Goal: Transaction & Acquisition: Purchase product/service

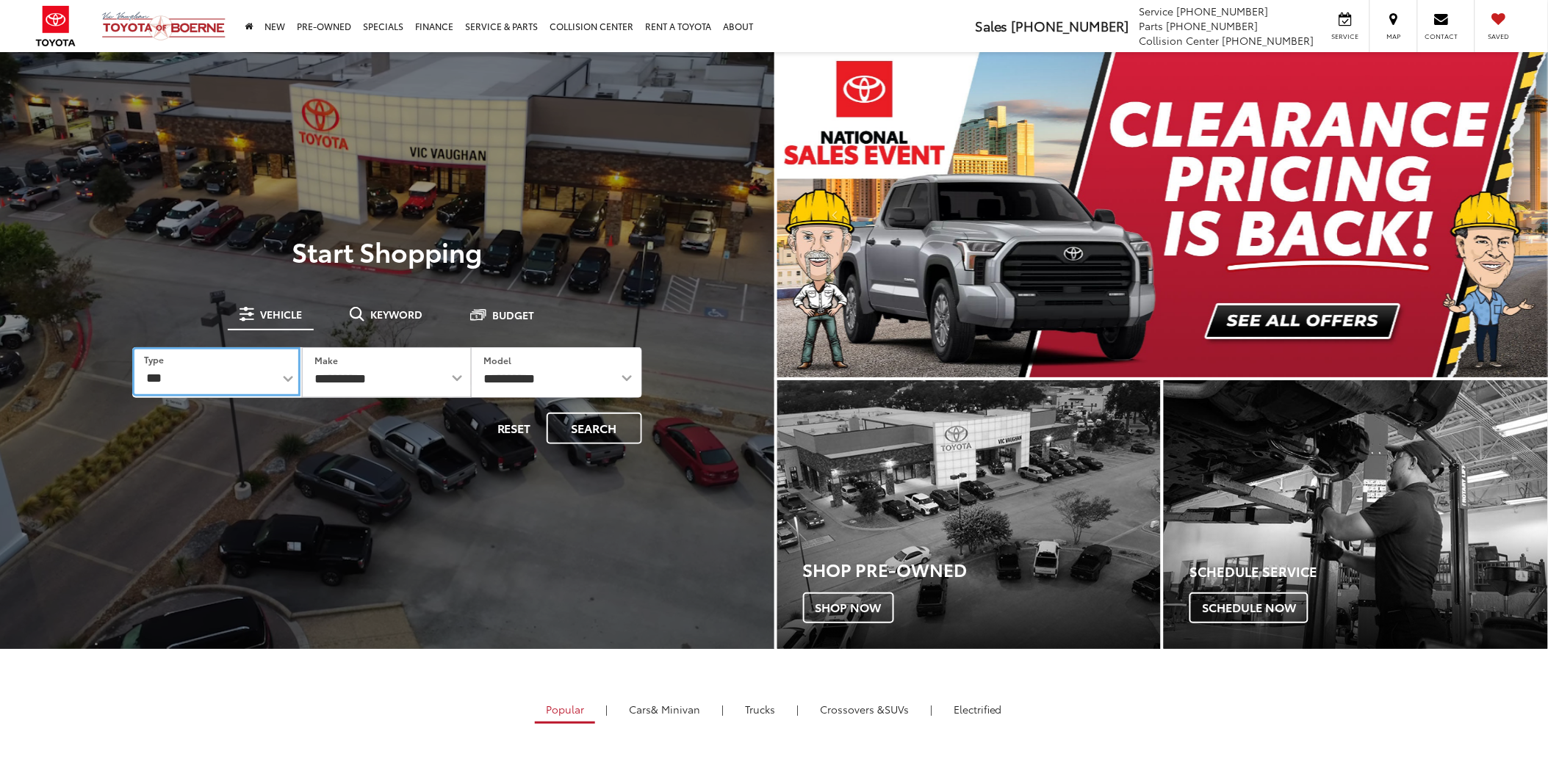
click at [184, 389] on select "*** *** **** *********" at bounding box center [216, 372] width 168 height 49
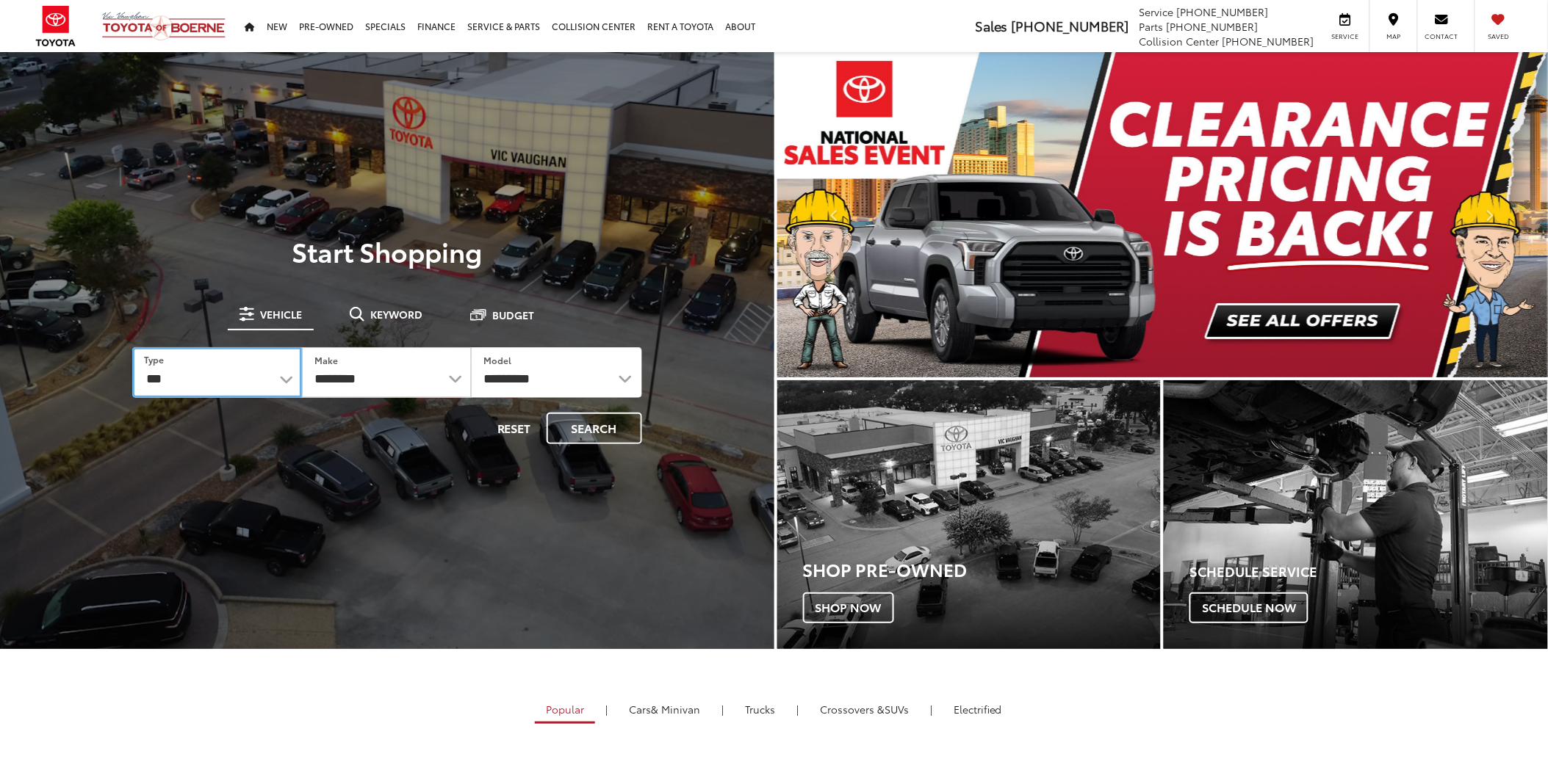
select select "******"
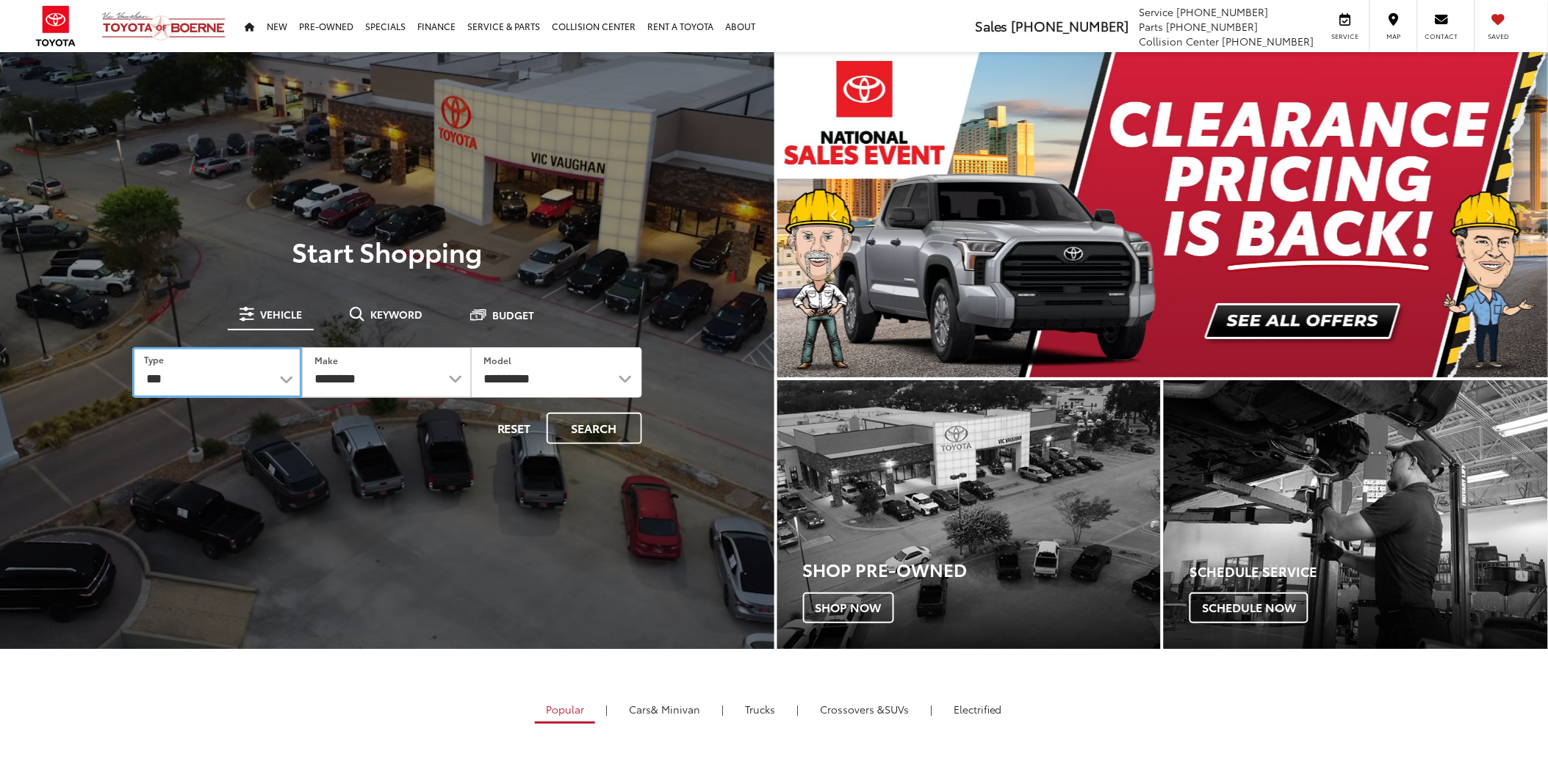
click at [132, 347] on select "*** *** **** *********" at bounding box center [217, 372] width 170 height 50
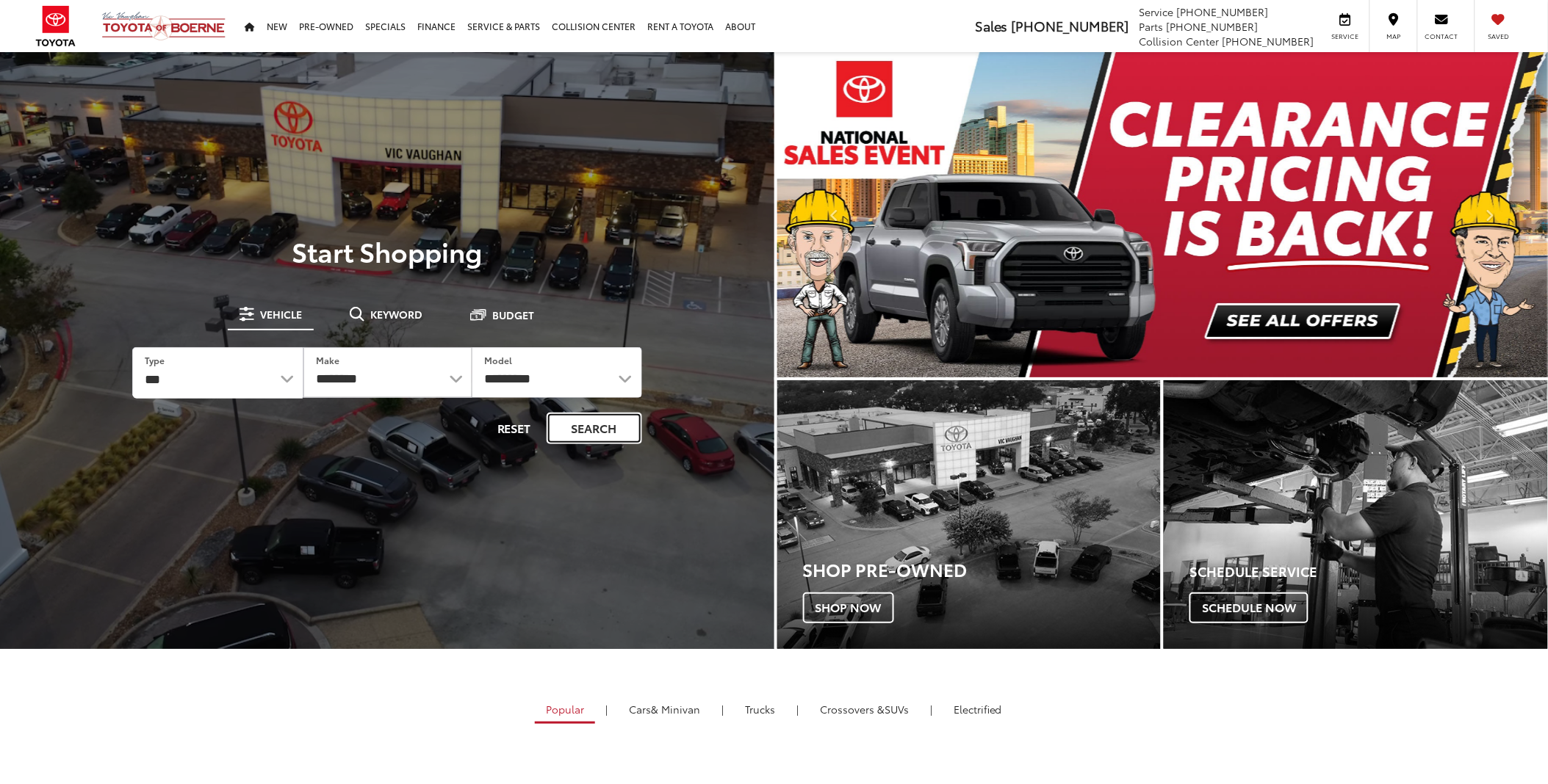
select select
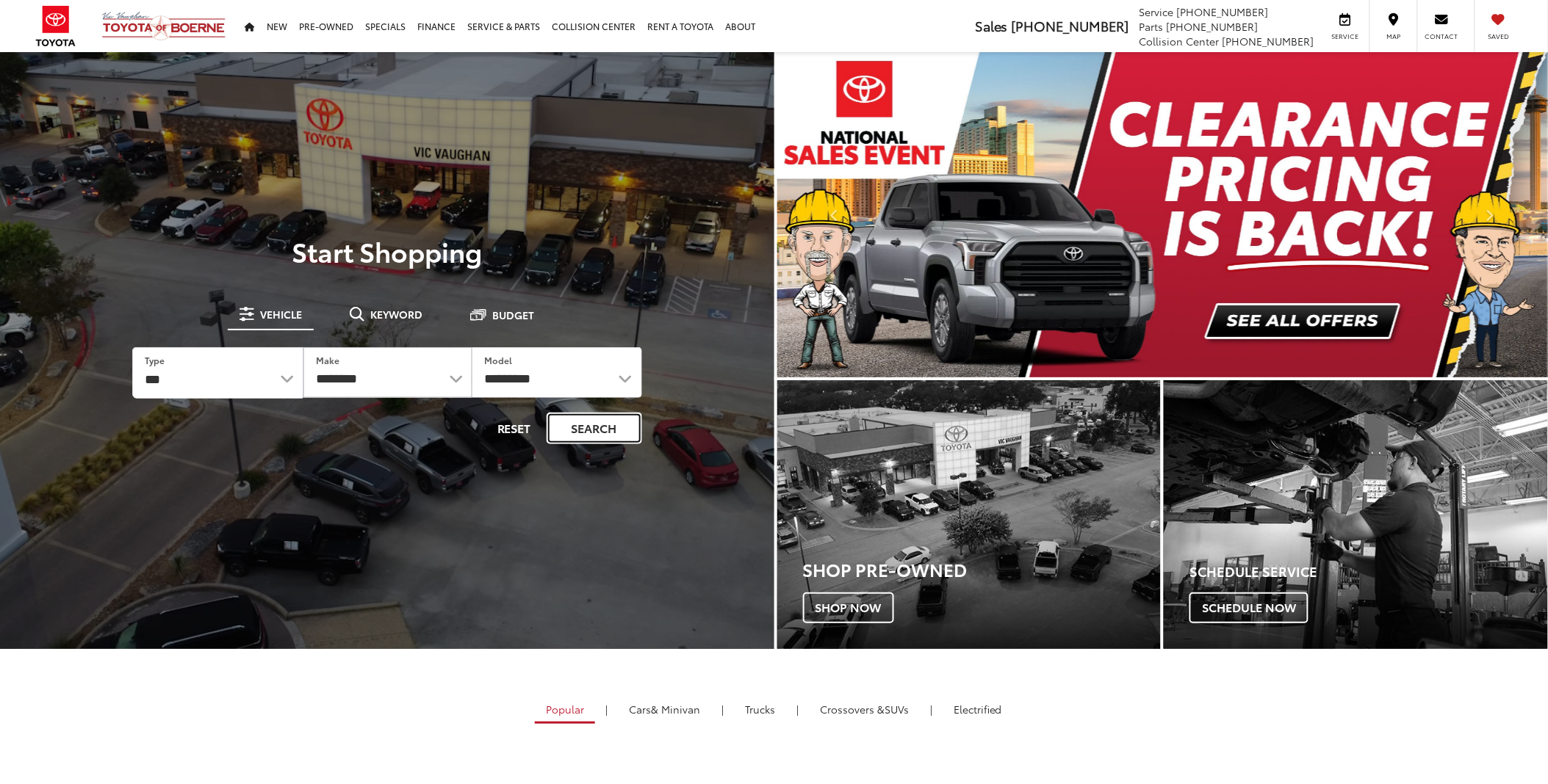
select select
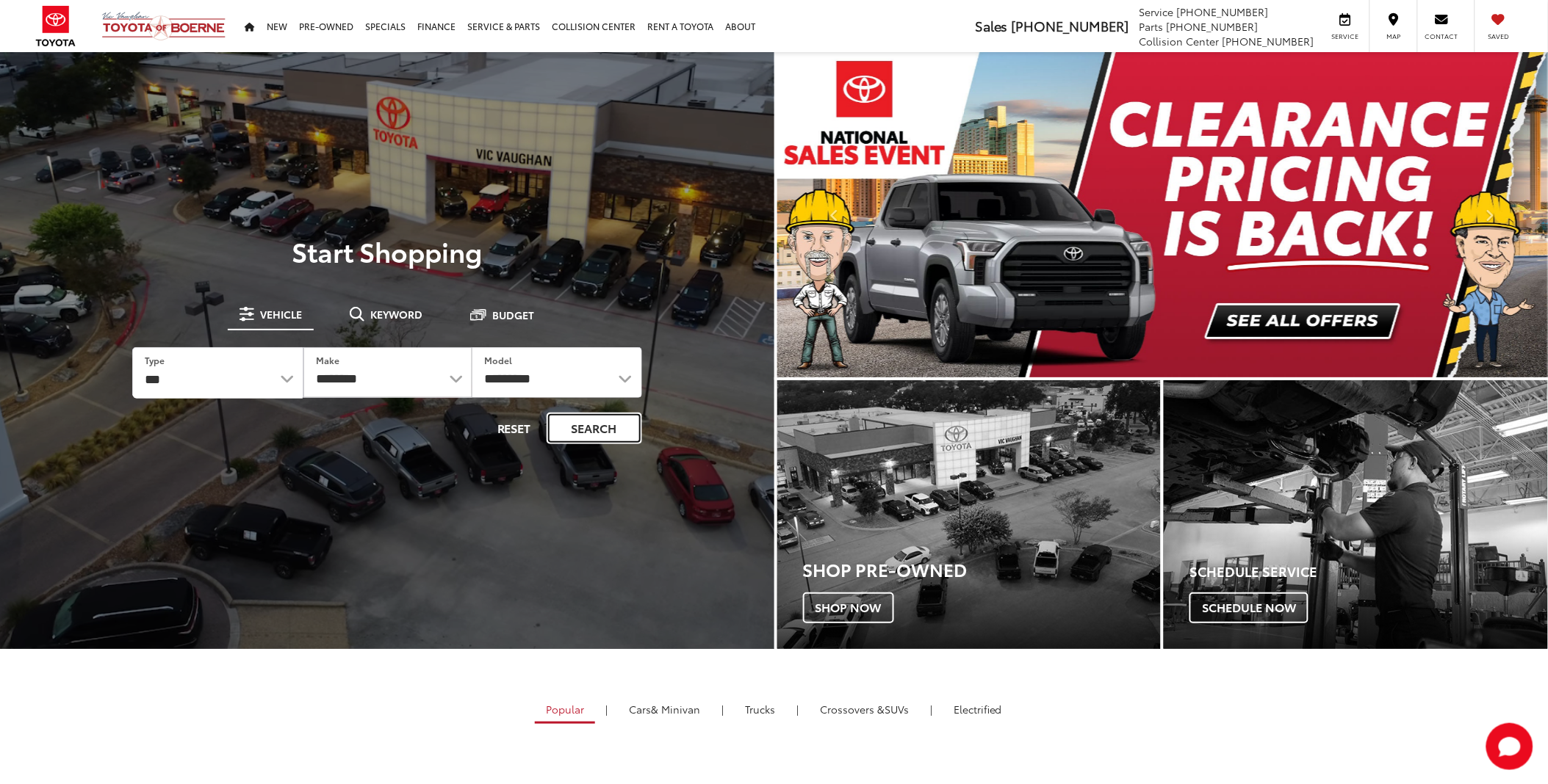
click at [598, 430] on button "Search" at bounding box center [595, 429] width 96 height 31
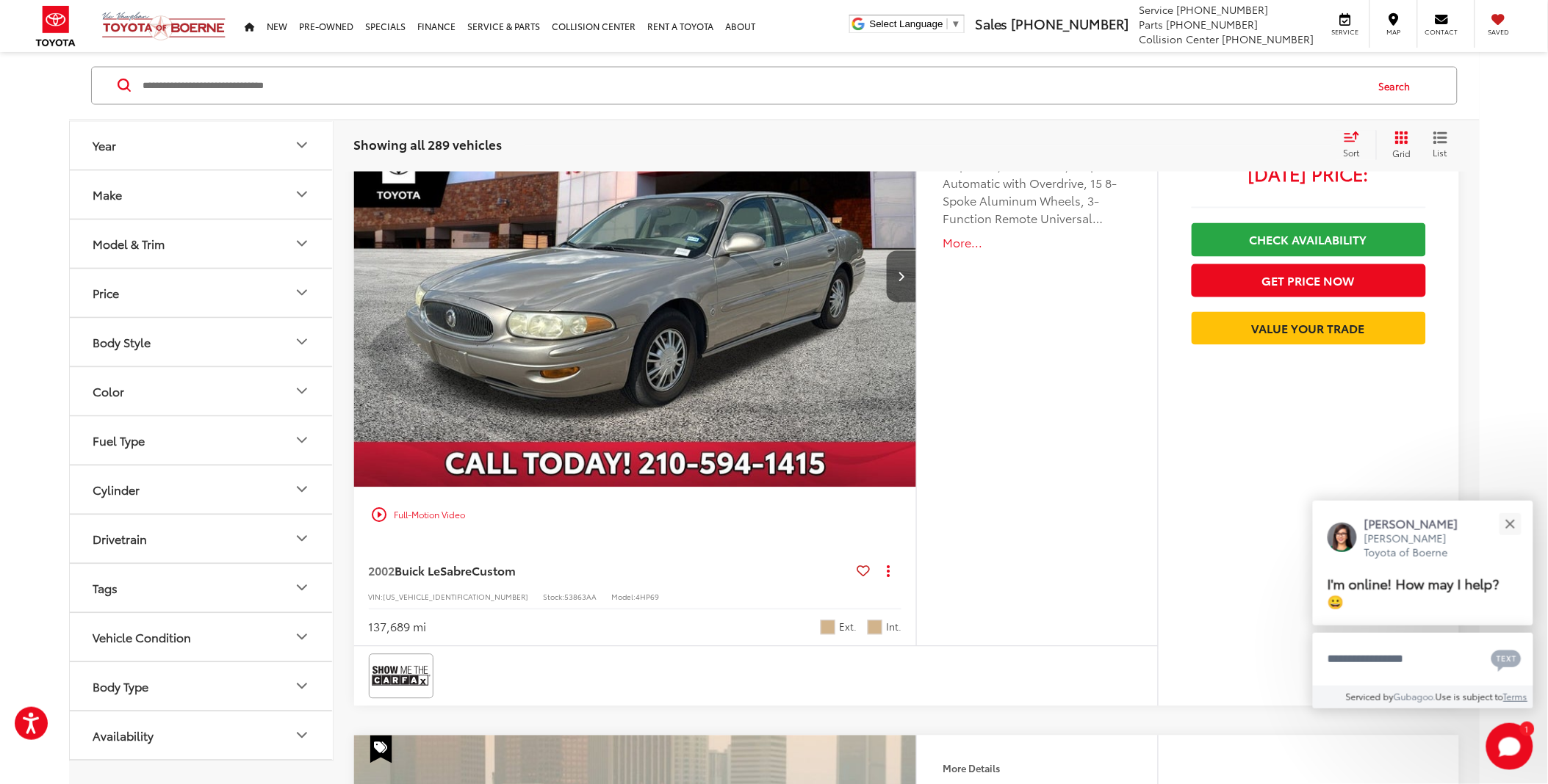
scroll to position [2773, 0]
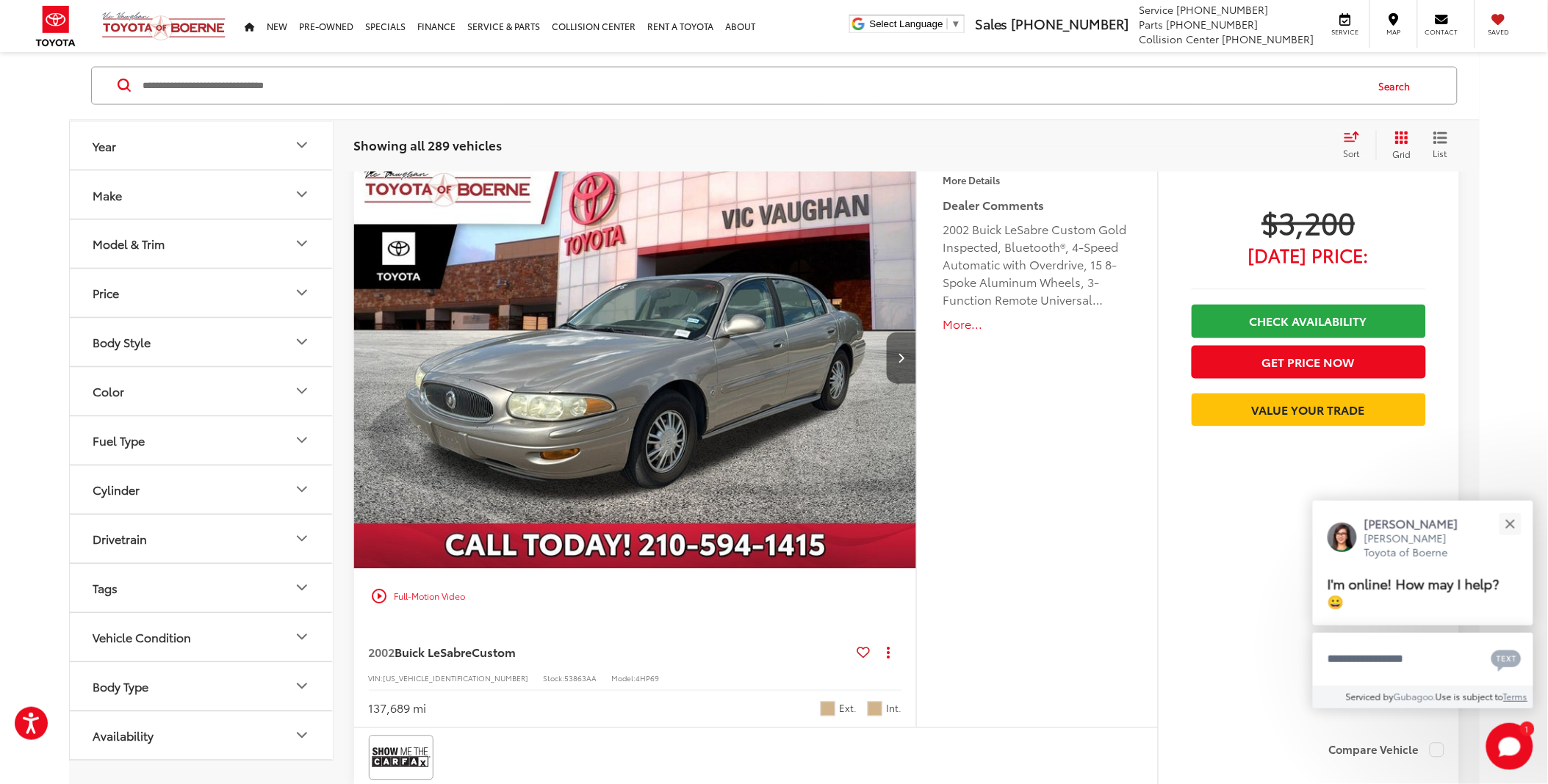
click at [901, 371] on button "Next image" at bounding box center [901, 359] width 30 height 51
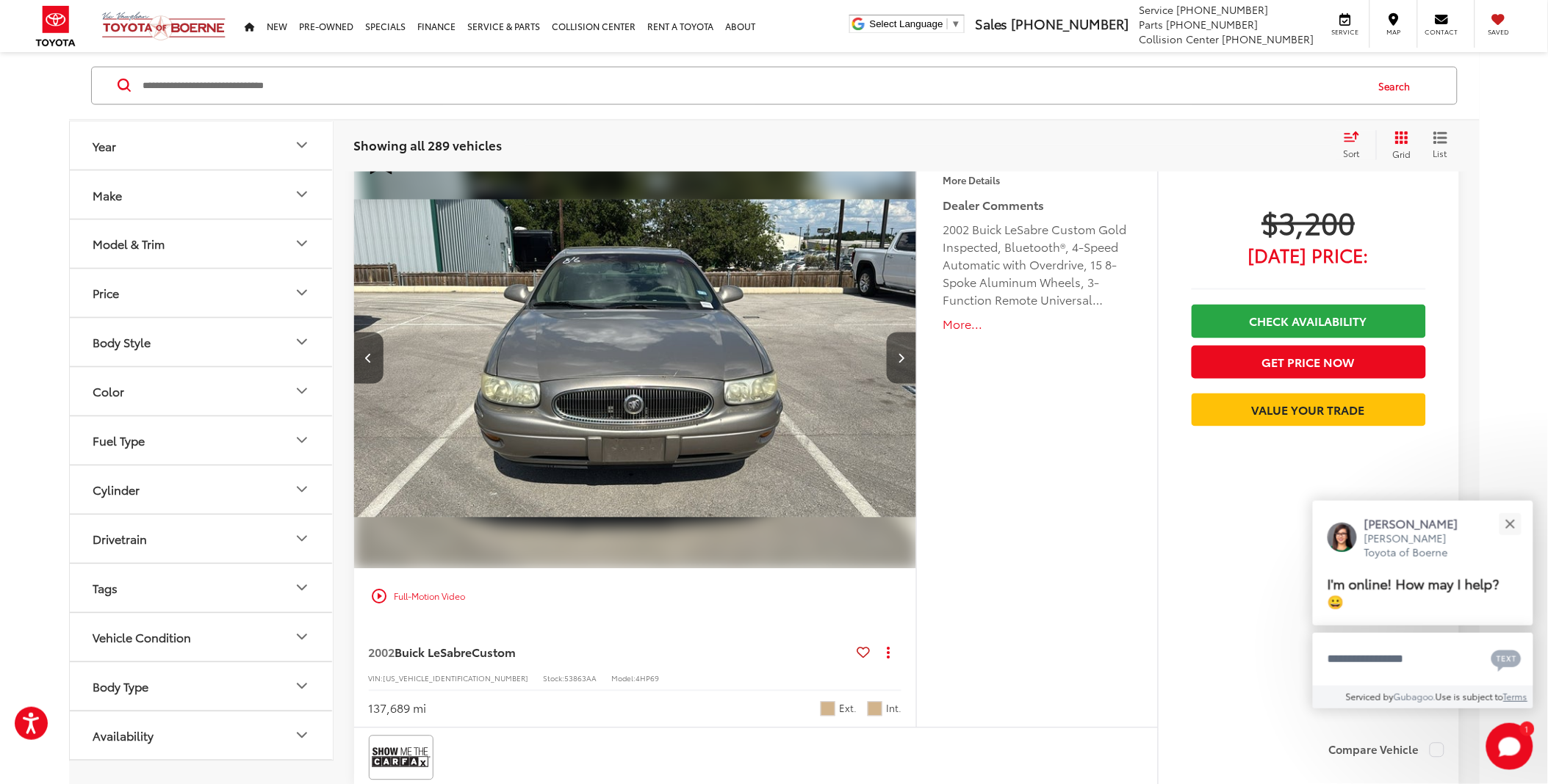
click at [894, 378] on button "Next image" at bounding box center [901, 359] width 30 height 51
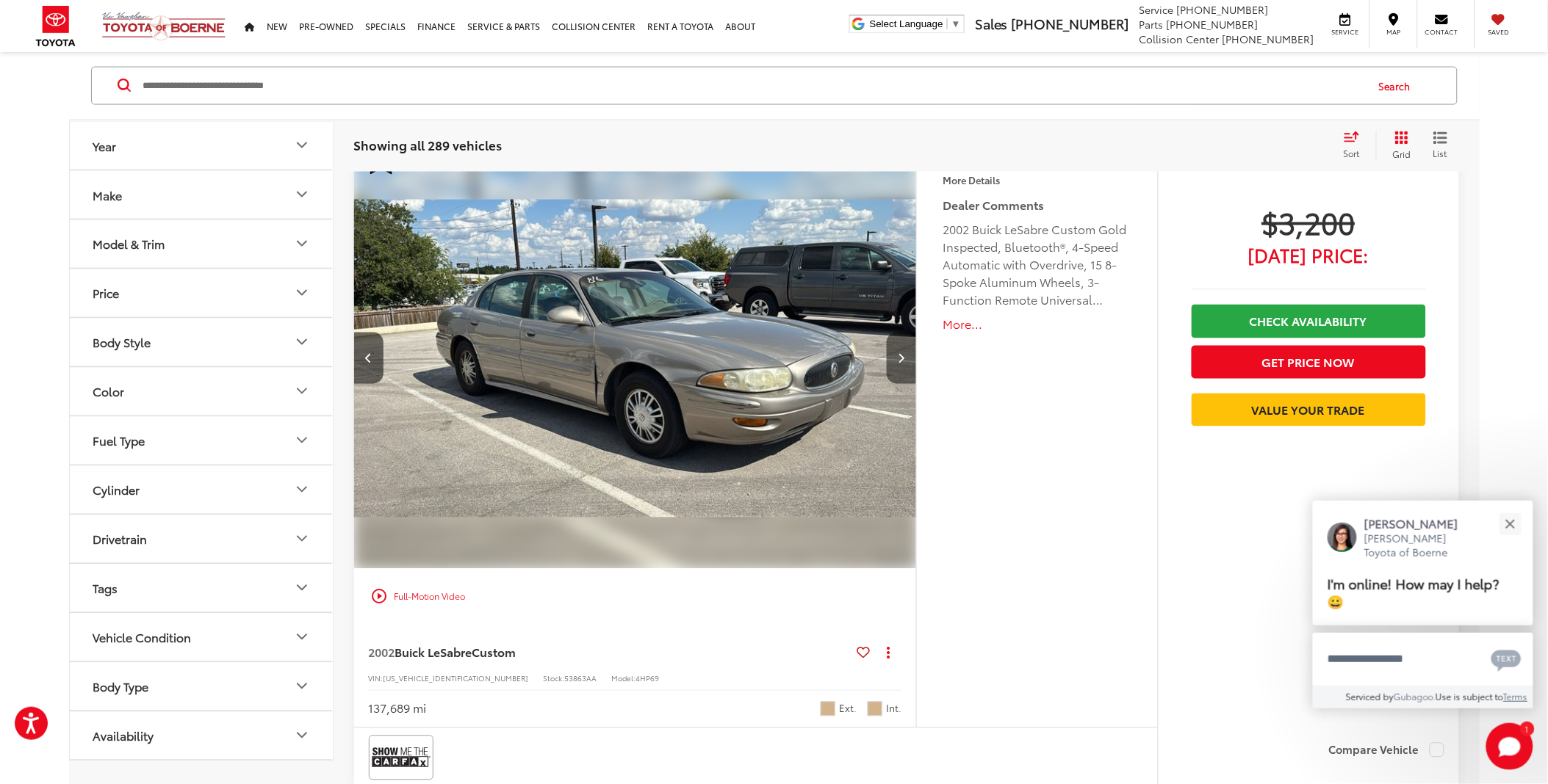
click at [894, 378] on button "Next image" at bounding box center [901, 359] width 30 height 51
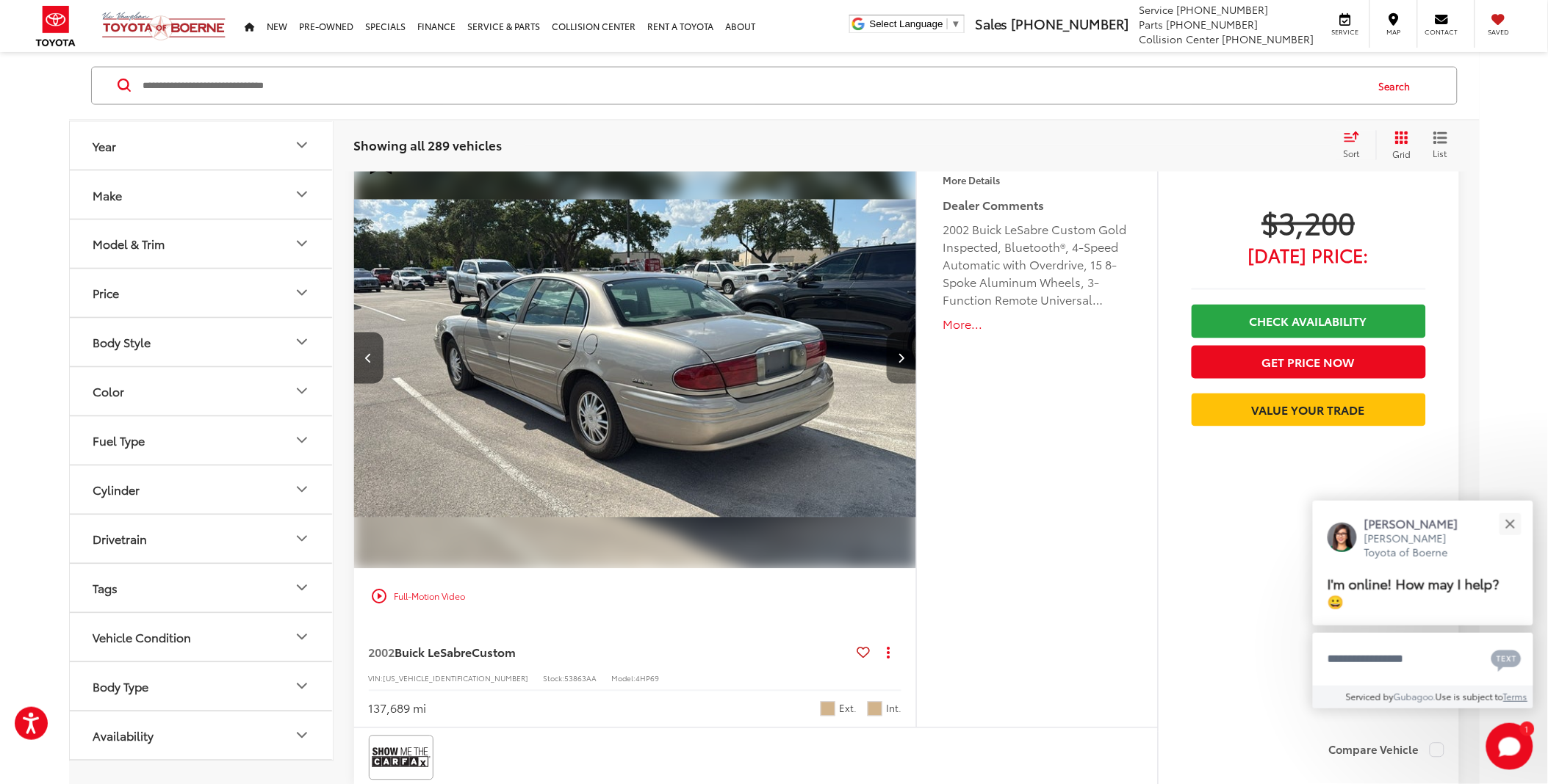
click at [897, 378] on button "Next image" at bounding box center [901, 359] width 30 height 51
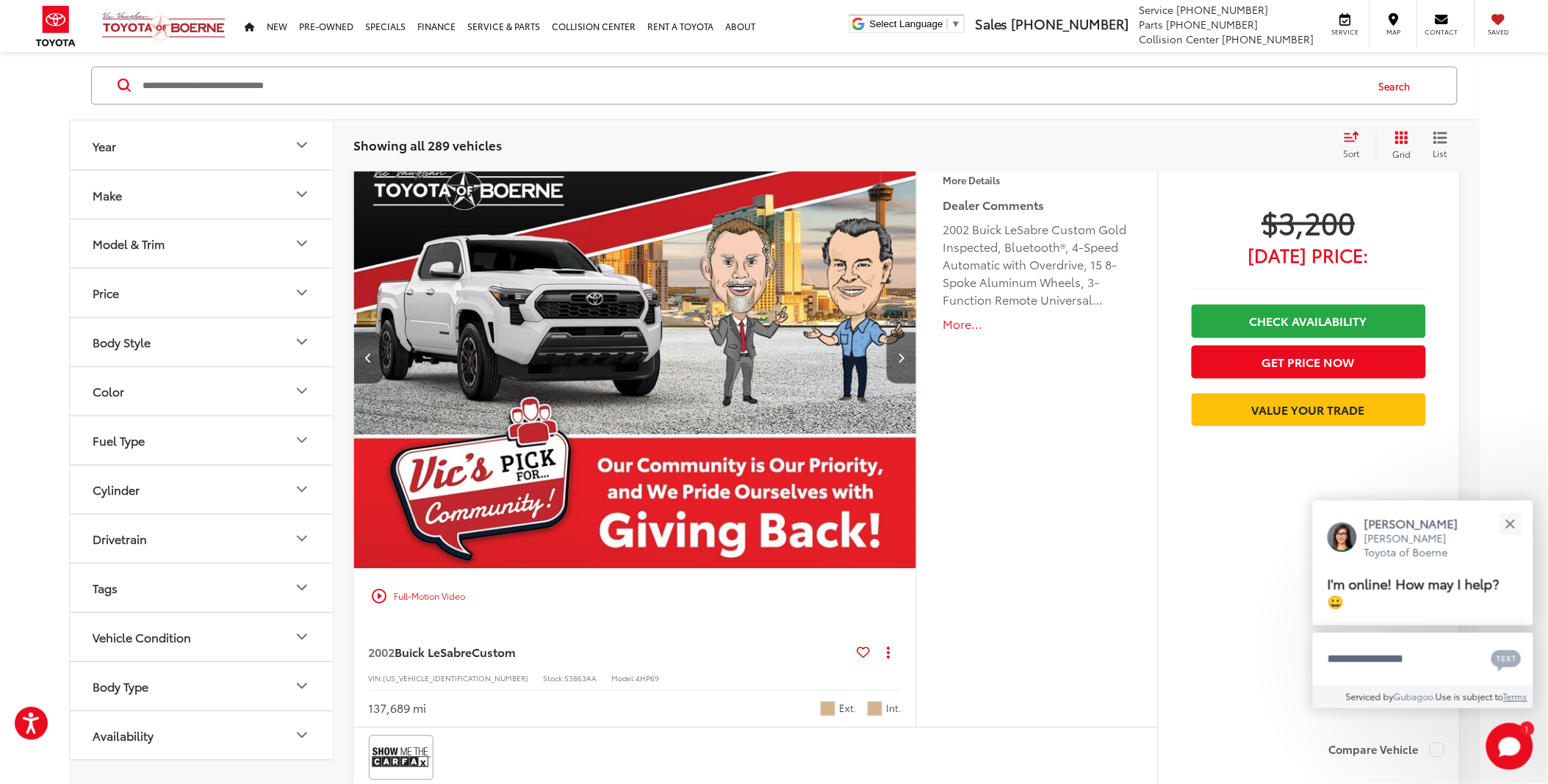
click at [897, 378] on button "Next image" at bounding box center [901, 359] width 30 height 51
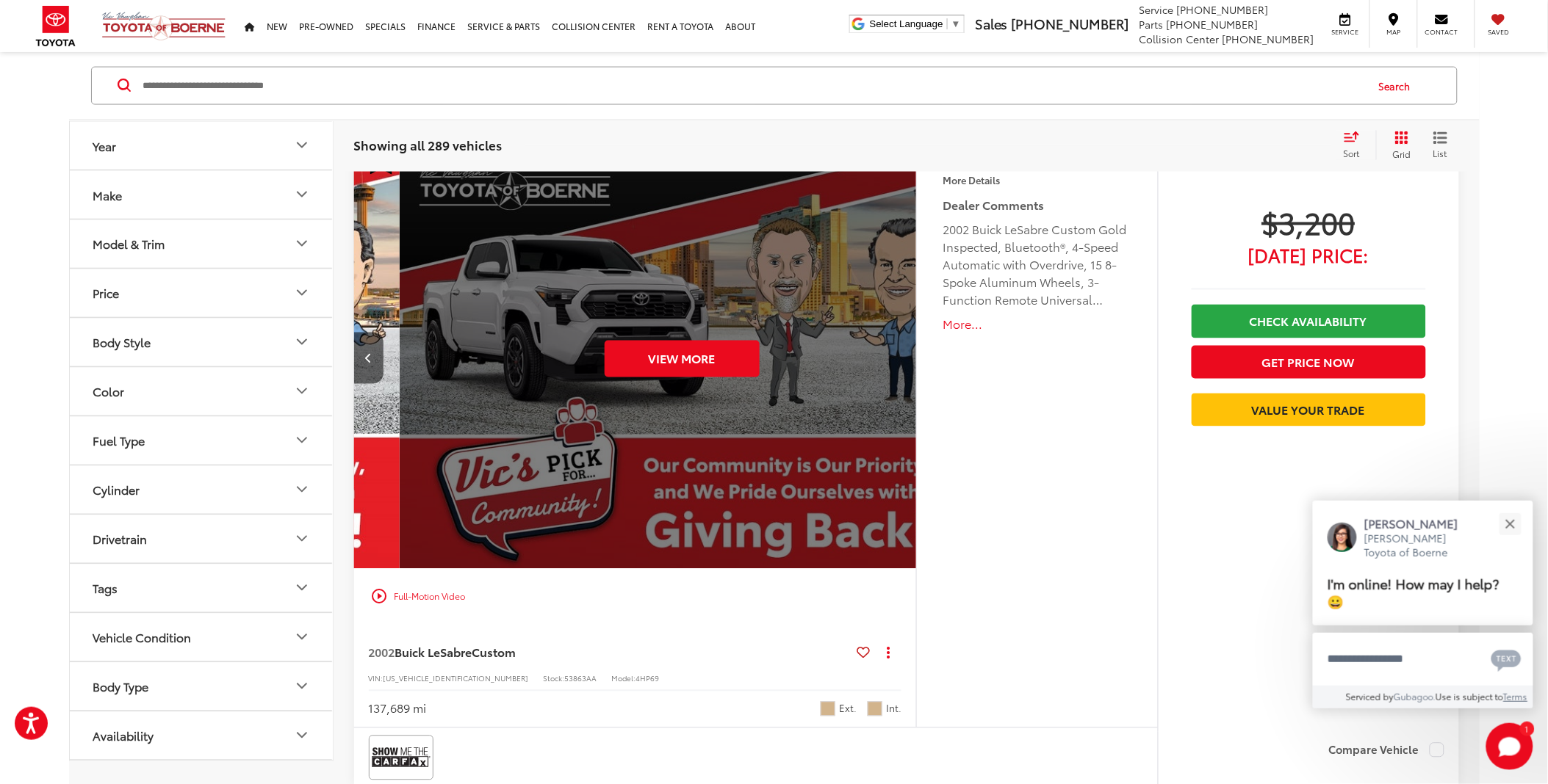
scroll to position [0, 2824]
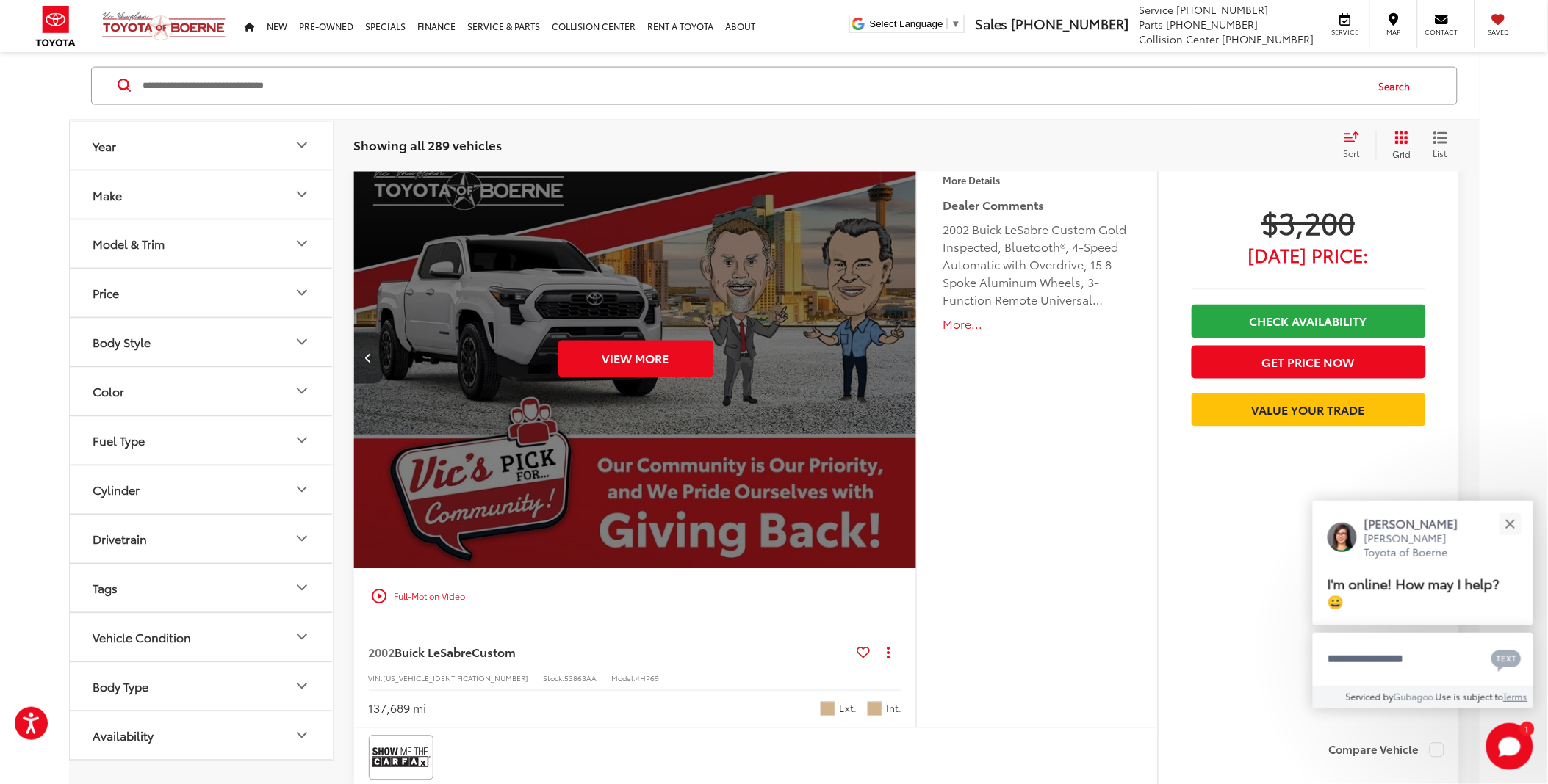
click at [360, 375] on button "Previous image" at bounding box center [369, 359] width 30 height 51
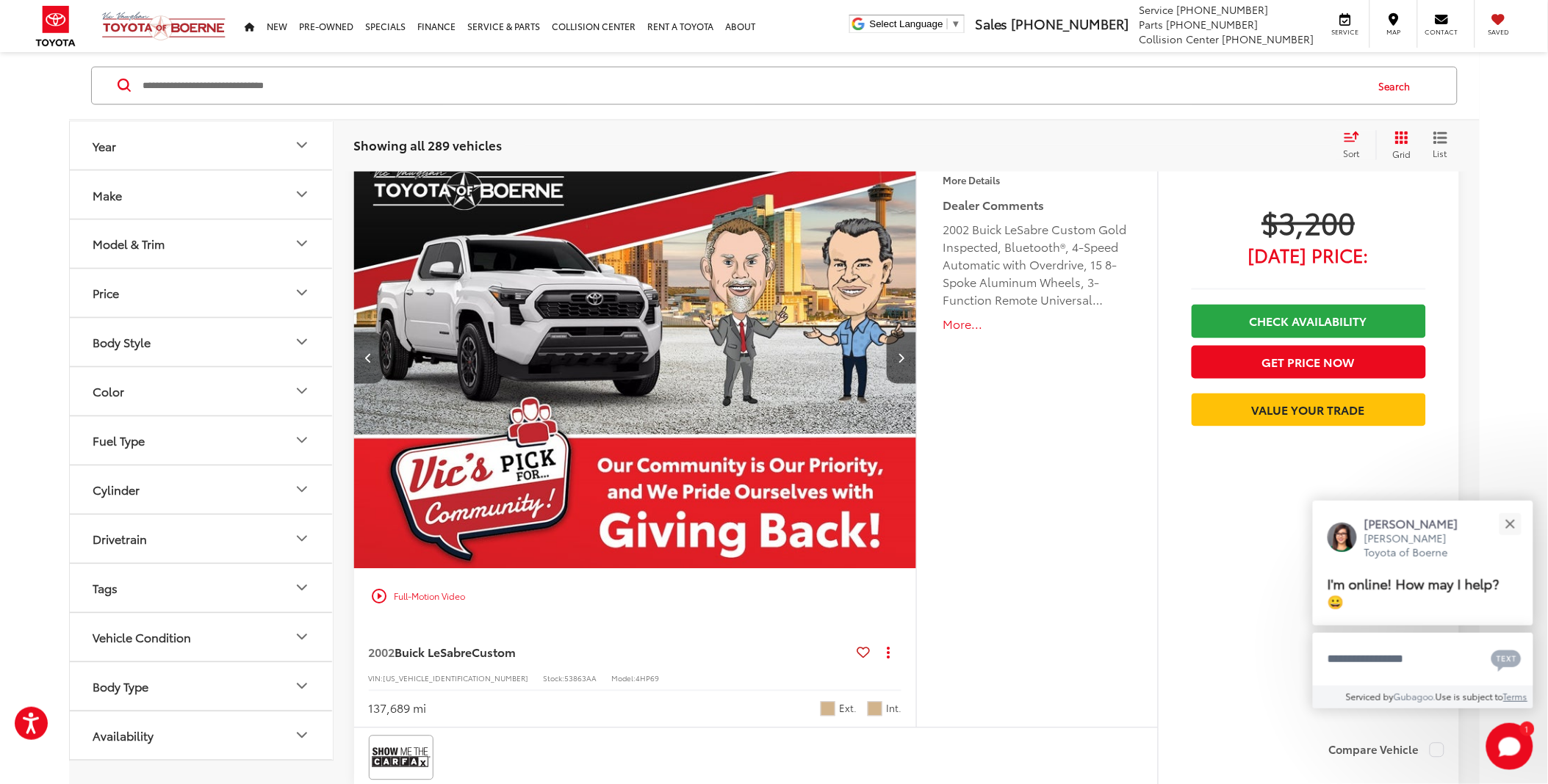
click at [362, 378] on button "Previous image" at bounding box center [369, 359] width 30 height 51
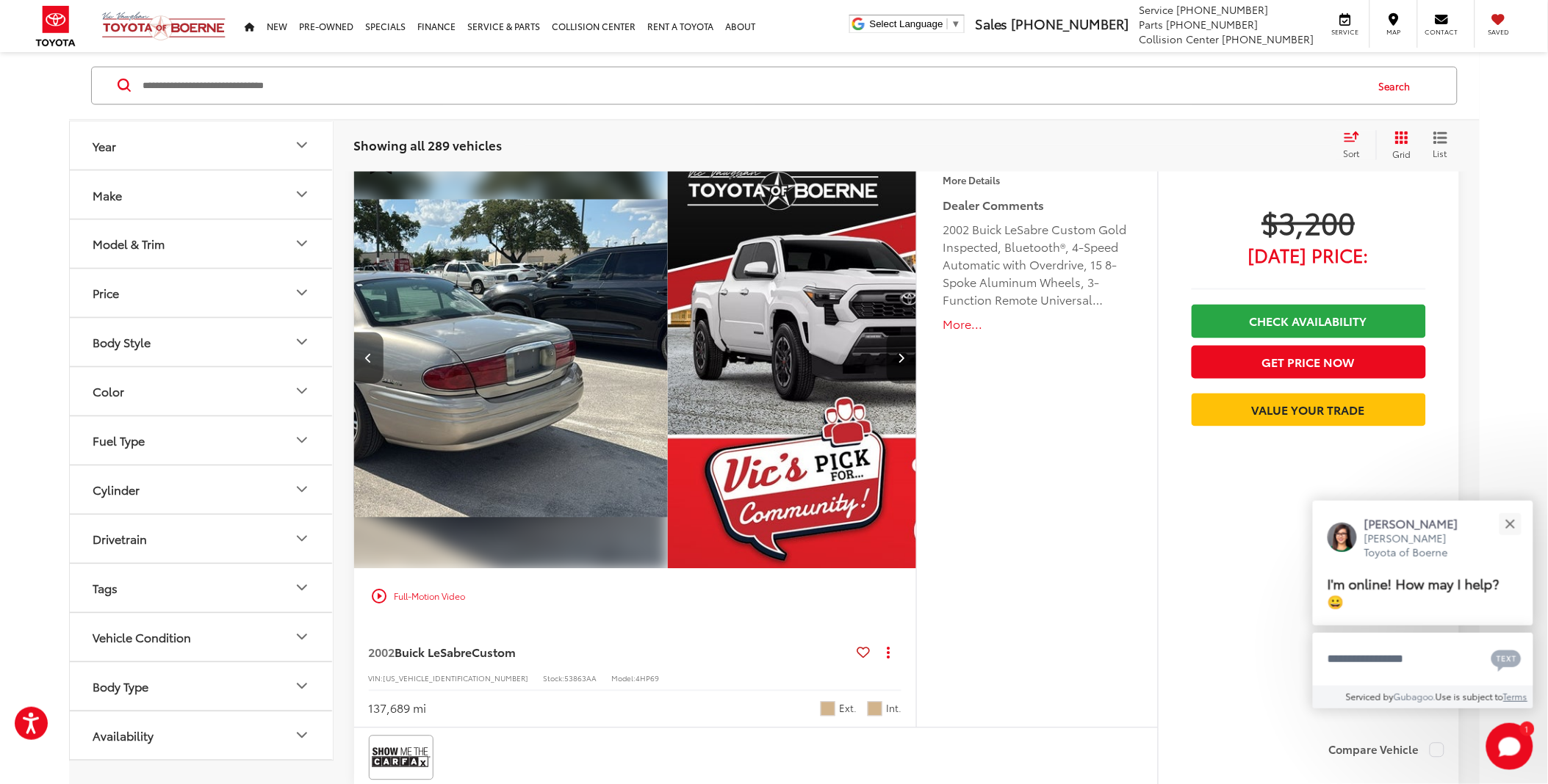
scroll to position [0, 1694]
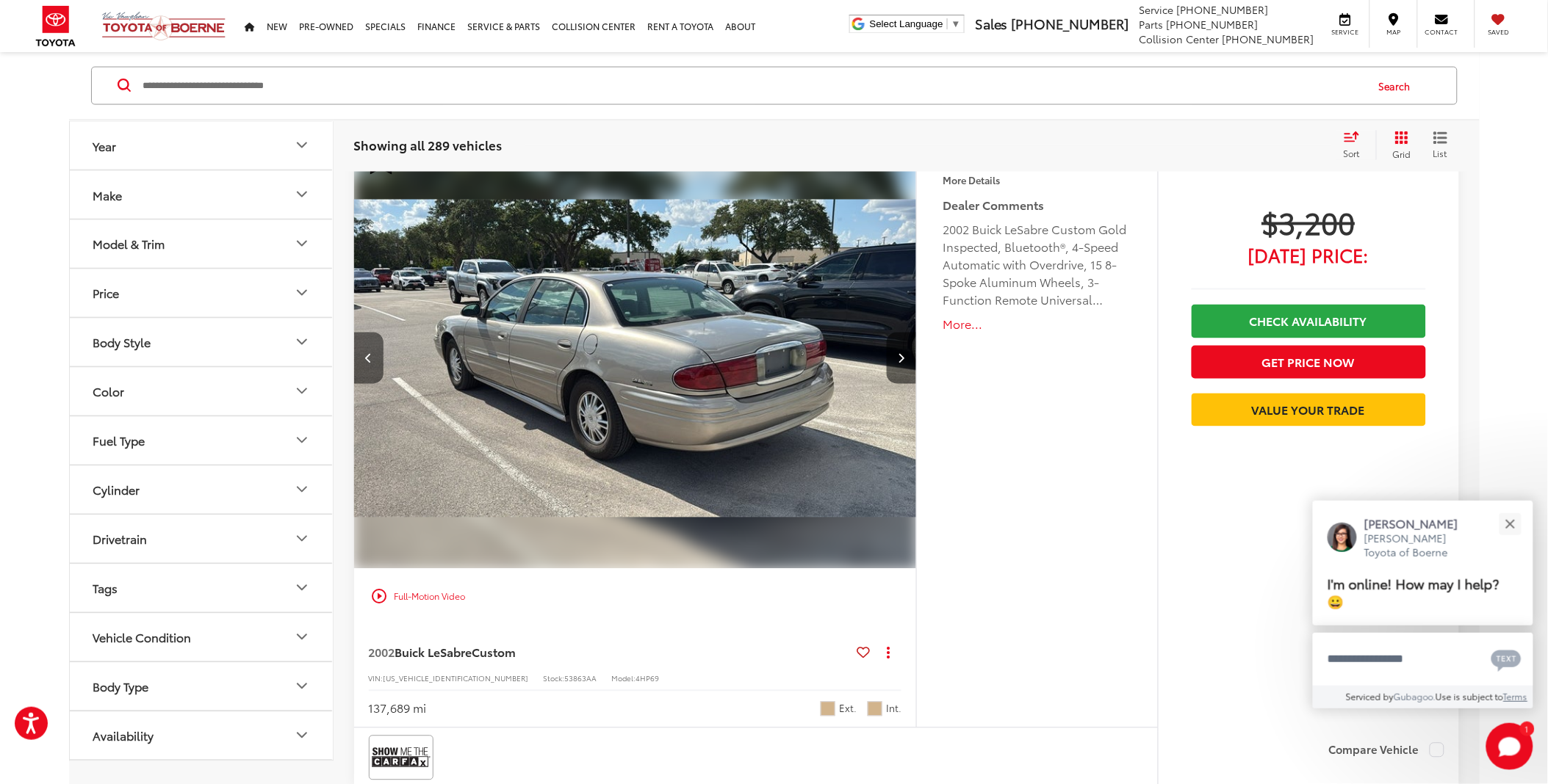
click at [363, 378] on button "Previous image" at bounding box center [369, 359] width 30 height 51
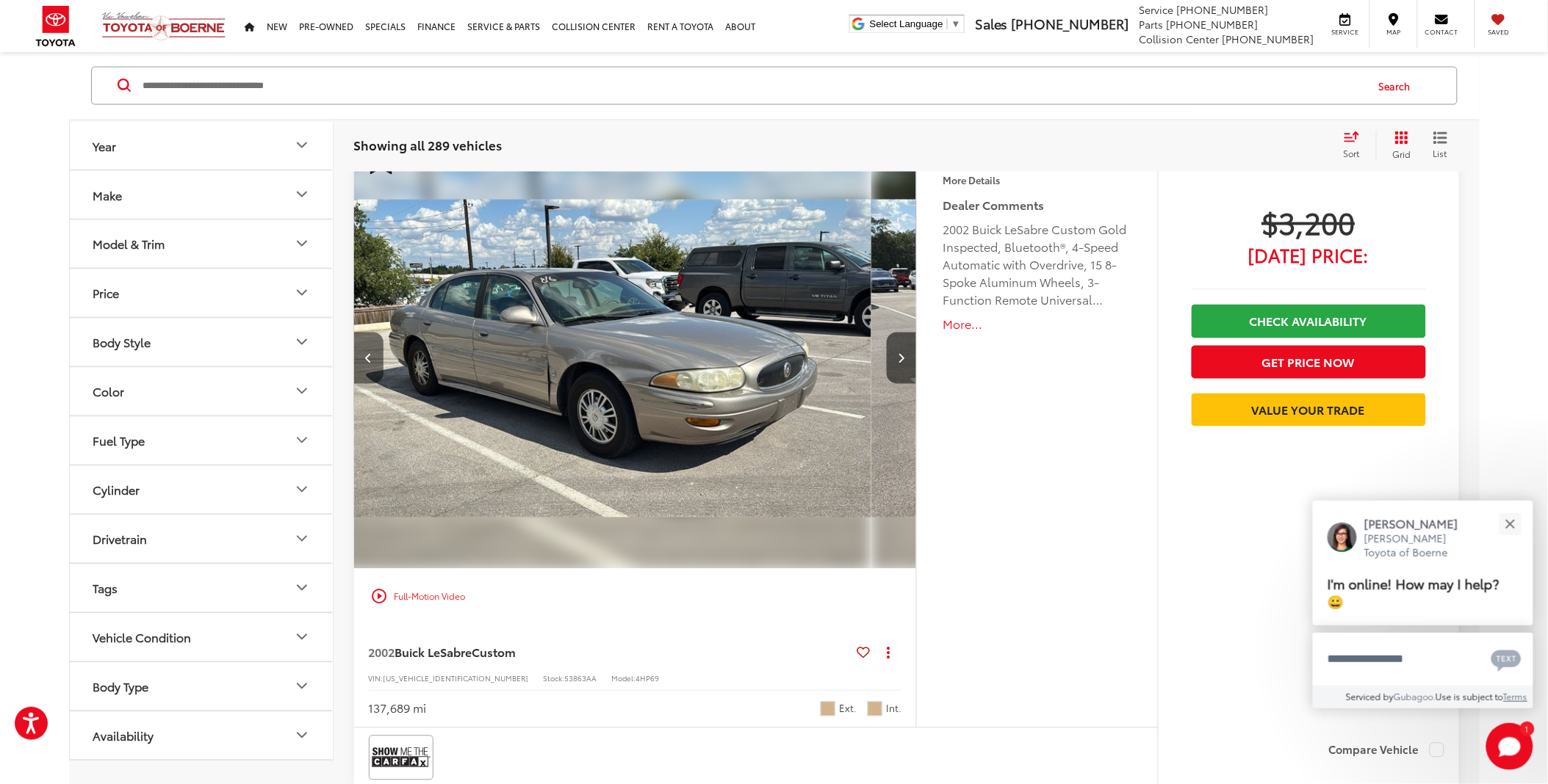
scroll to position [0, 1129]
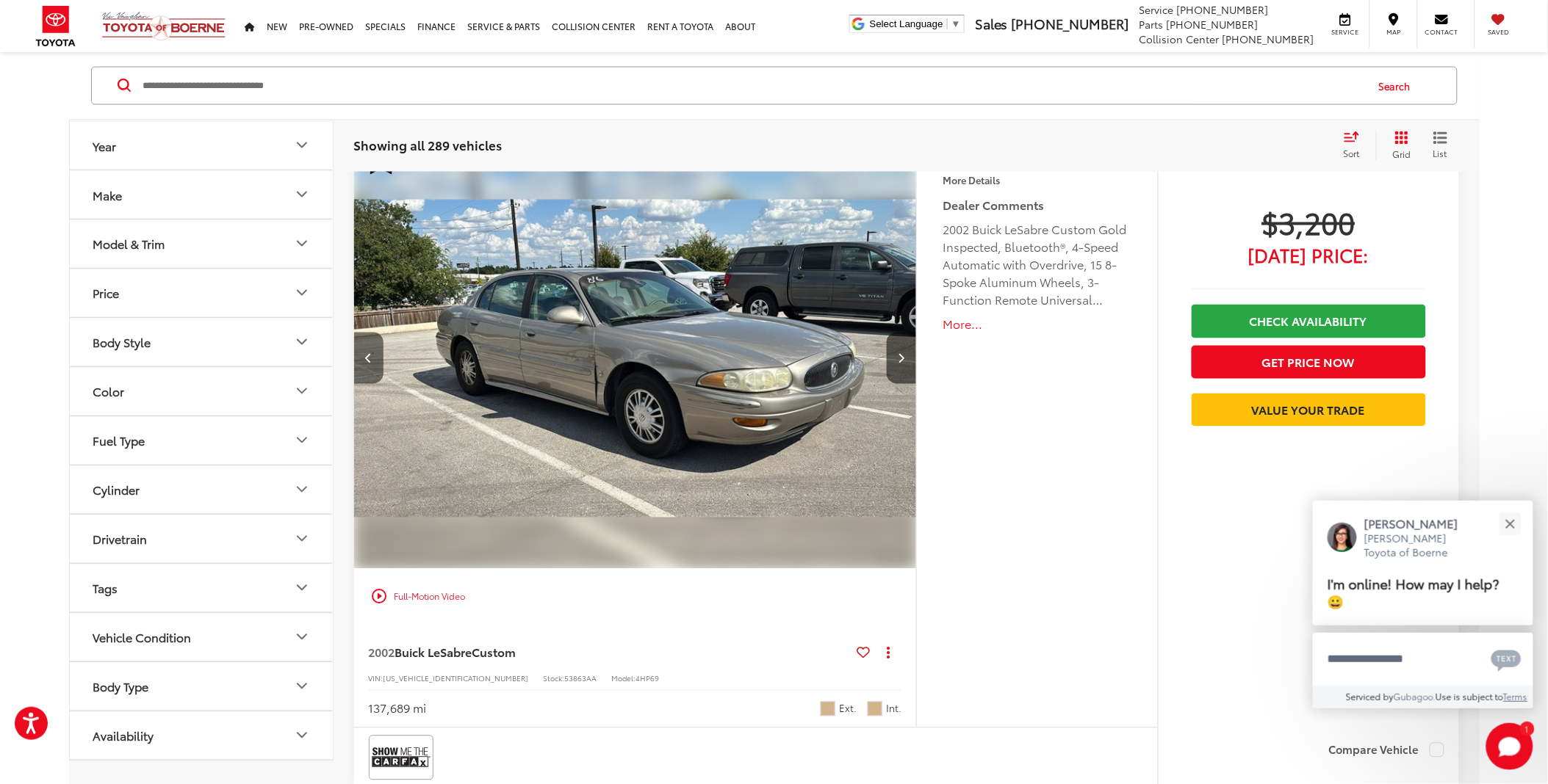
click at [363, 378] on button "Previous image" at bounding box center [369, 359] width 30 height 51
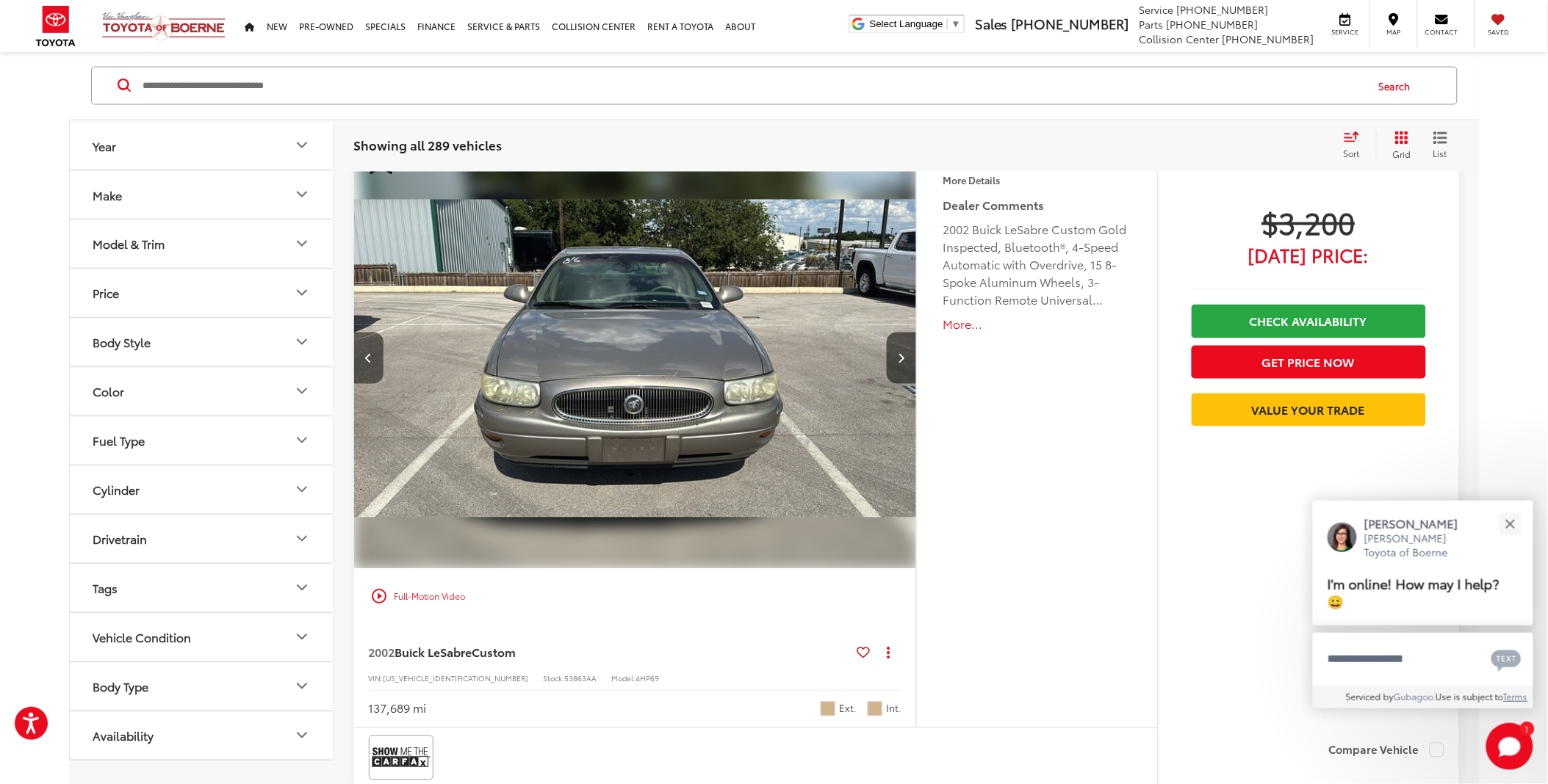
click at [363, 378] on button "Previous image" at bounding box center [369, 359] width 30 height 51
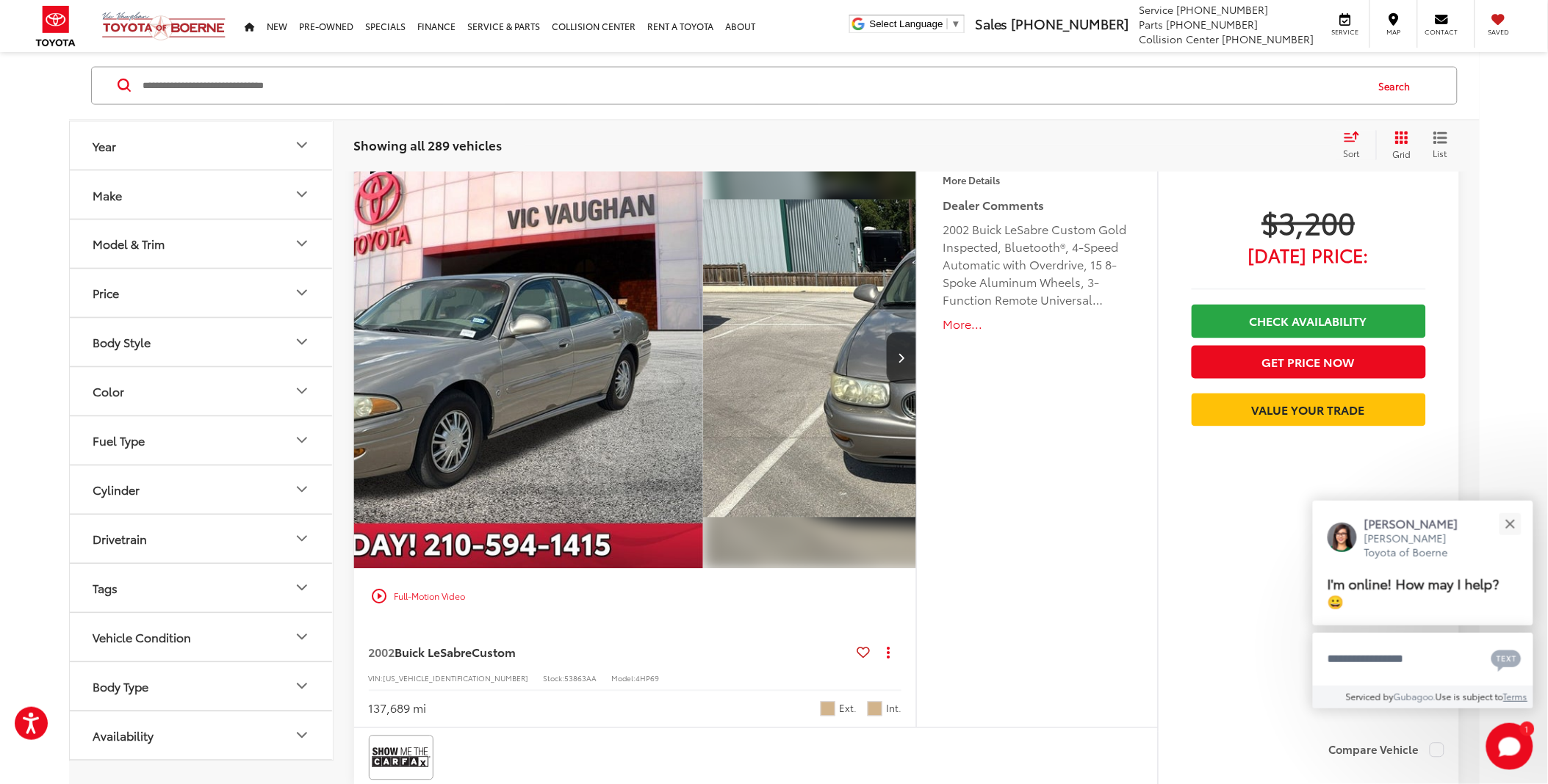
scroll to position [0, 0]
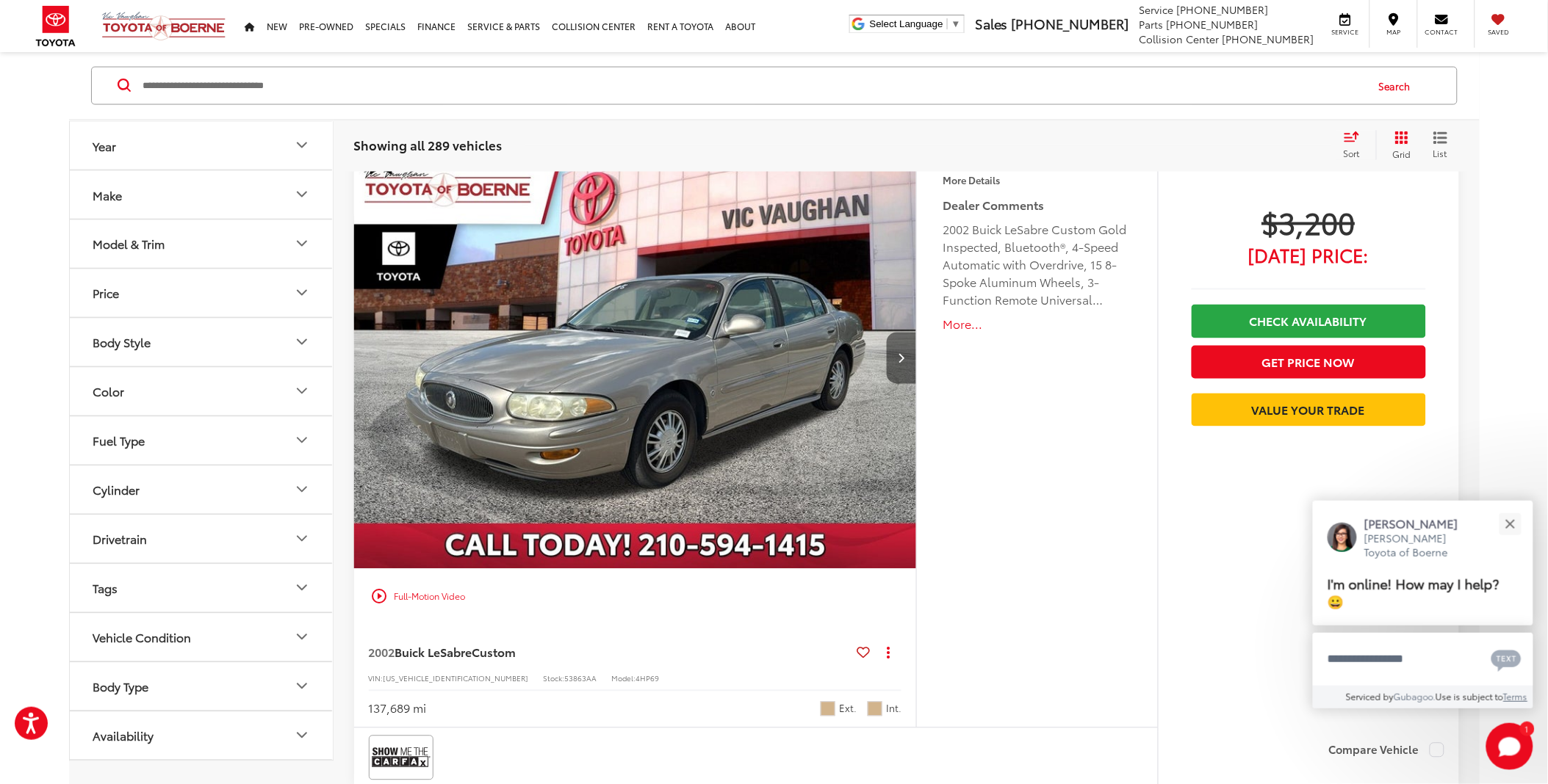
click at [908, 373] on button "Next image" at bounding box center [901, 359] width 30 height 51
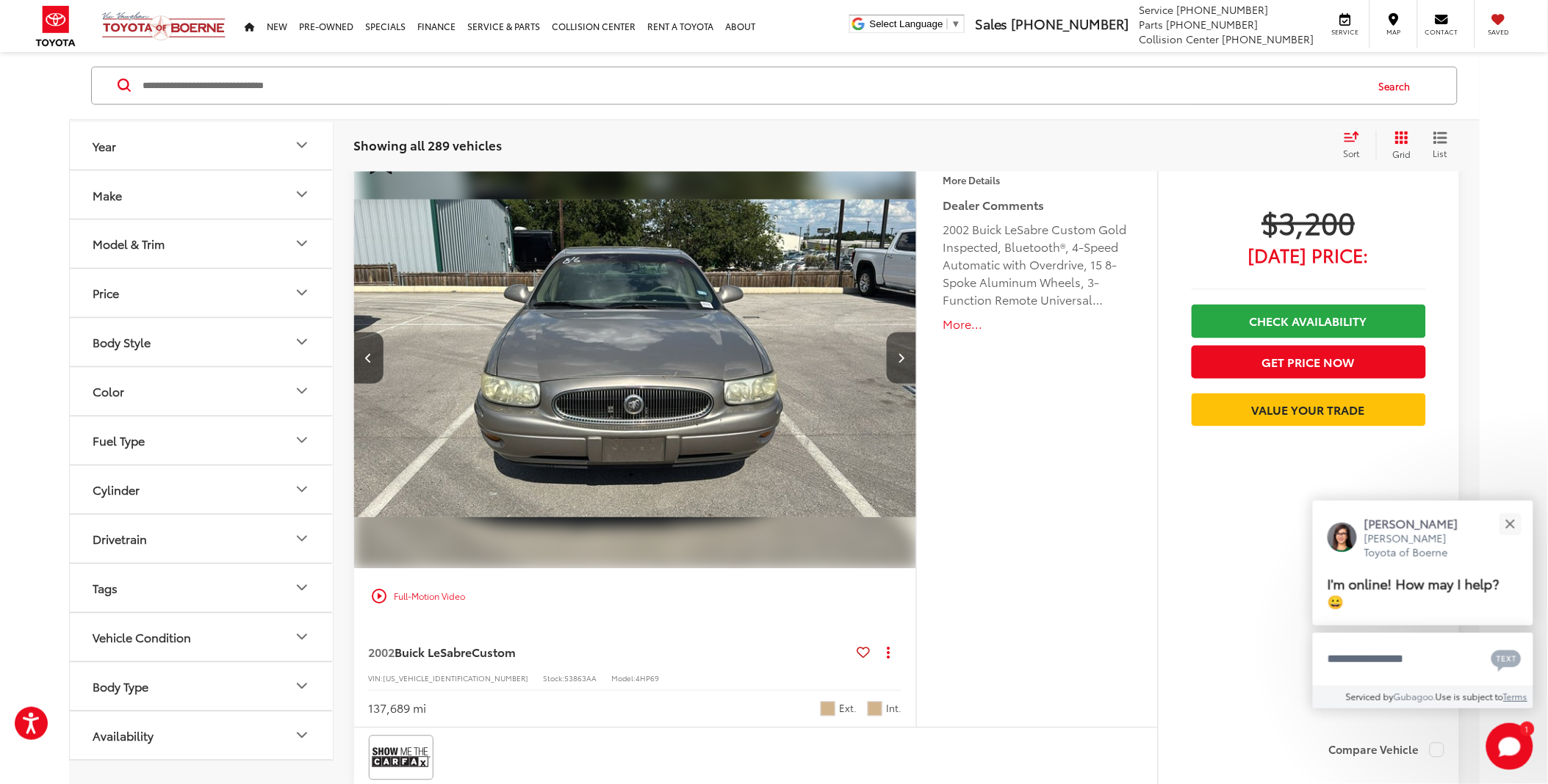
click at [901, 379] on button "Next image" at bounding box center [901, 359] width 30 height 51
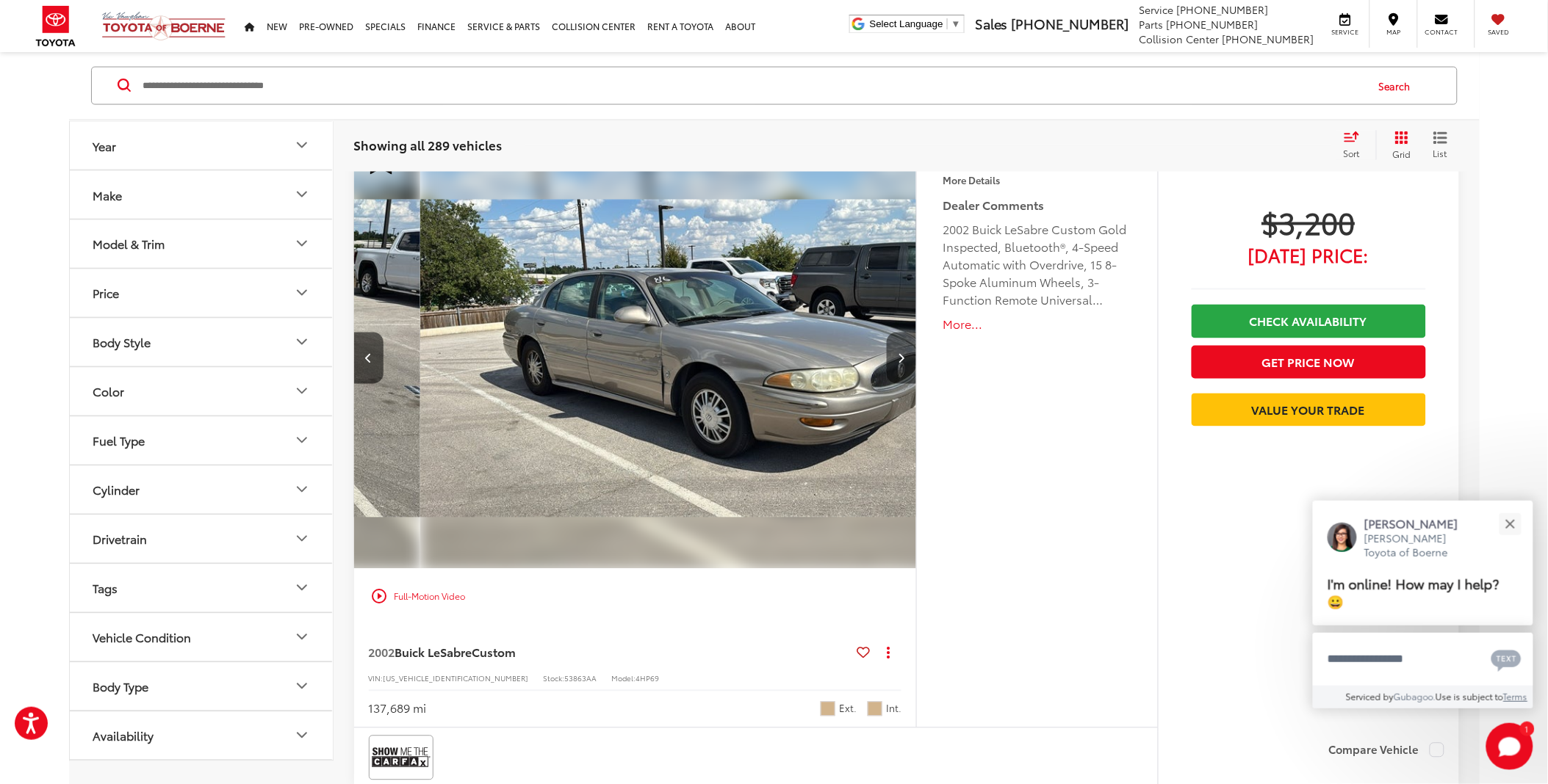
scroll to position [0, 1129]
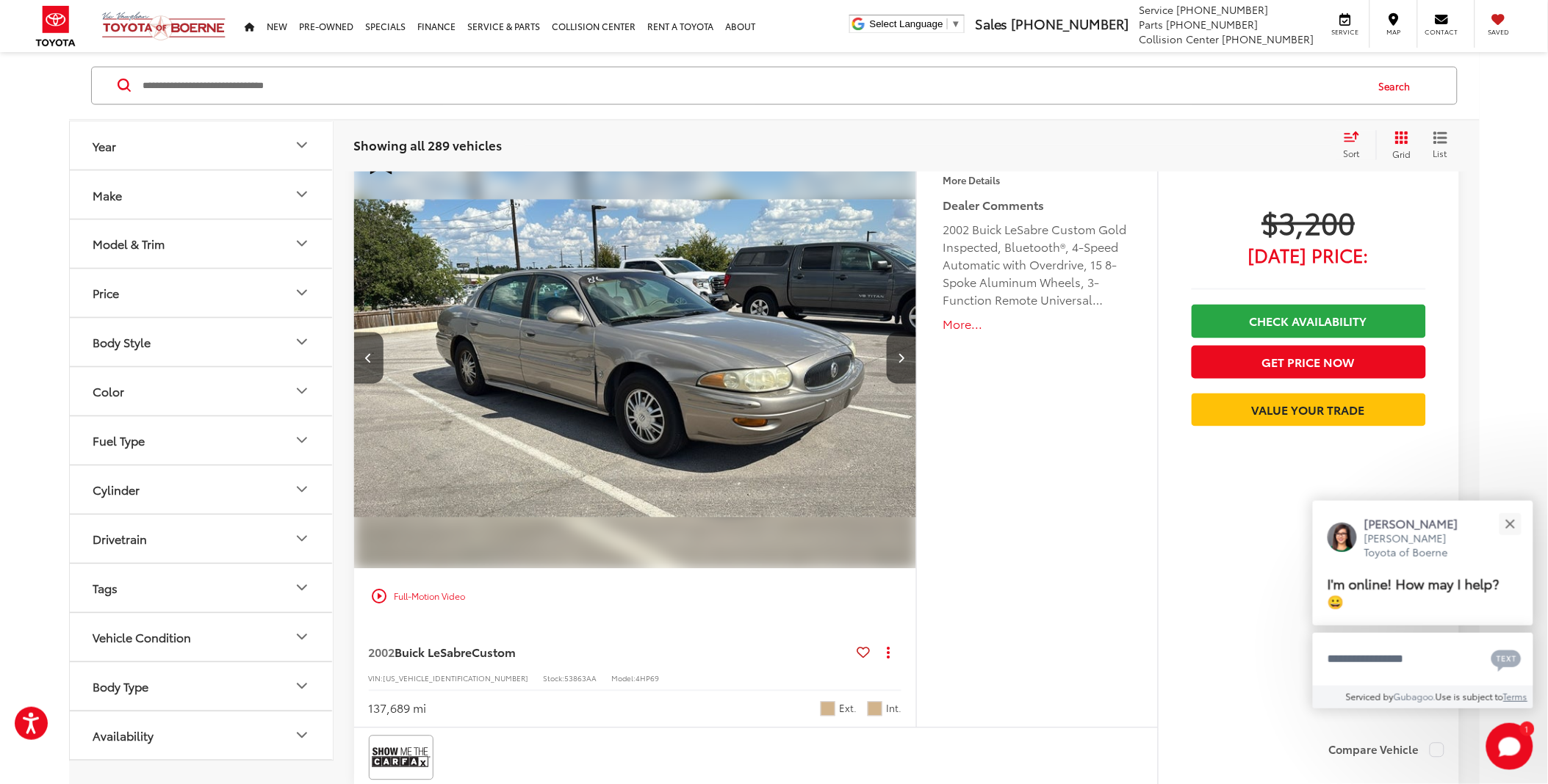
click at [544, 392] on img "2002 Buick LeSabre Custom 2" at bounding box center [635, 359] width 565 height 424
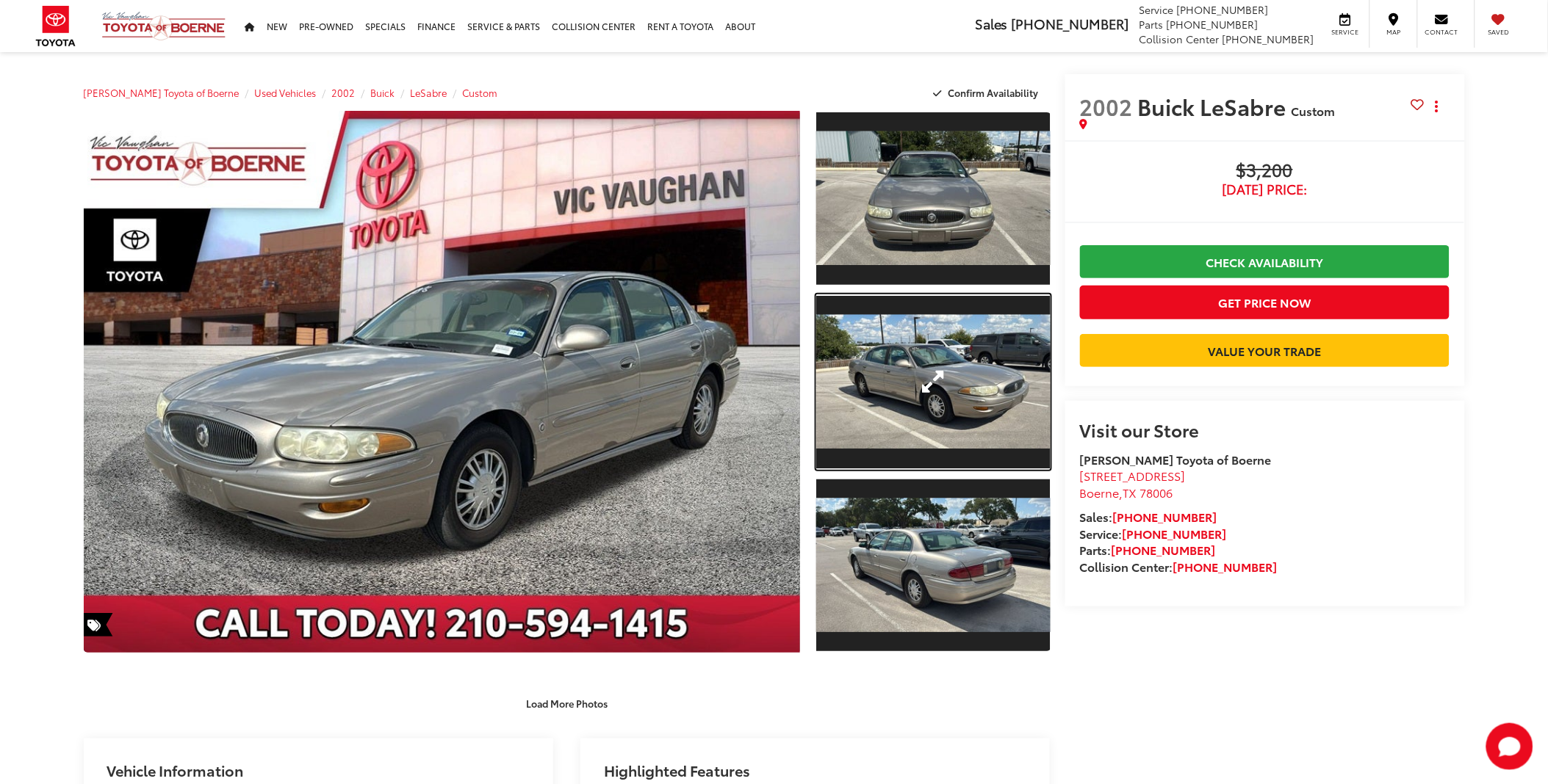
click at [875, 406] on link "Expand Photo 2" at bounding box center [933, 382] width 233 height 176
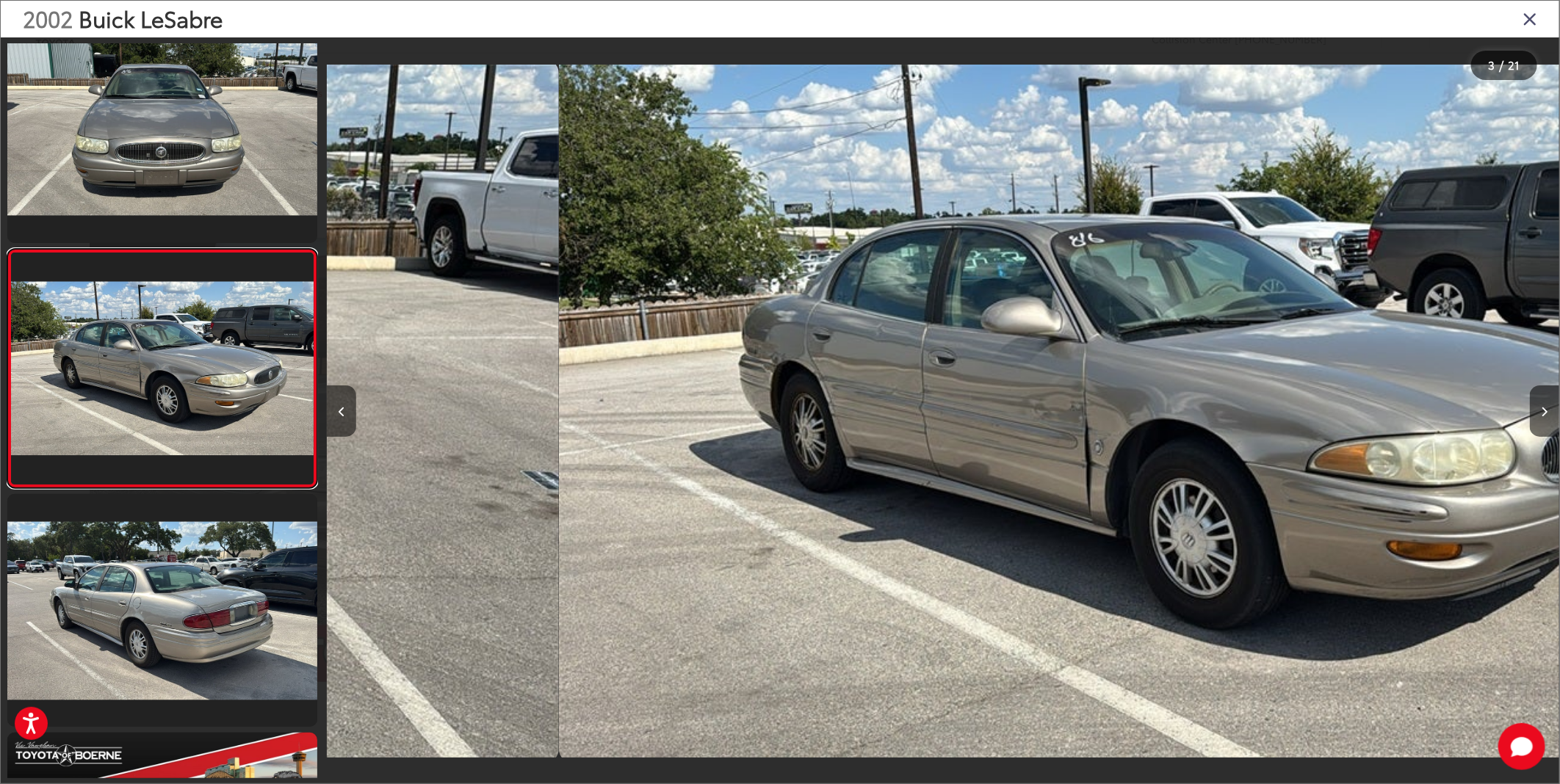
scroll to position [0, 2464]
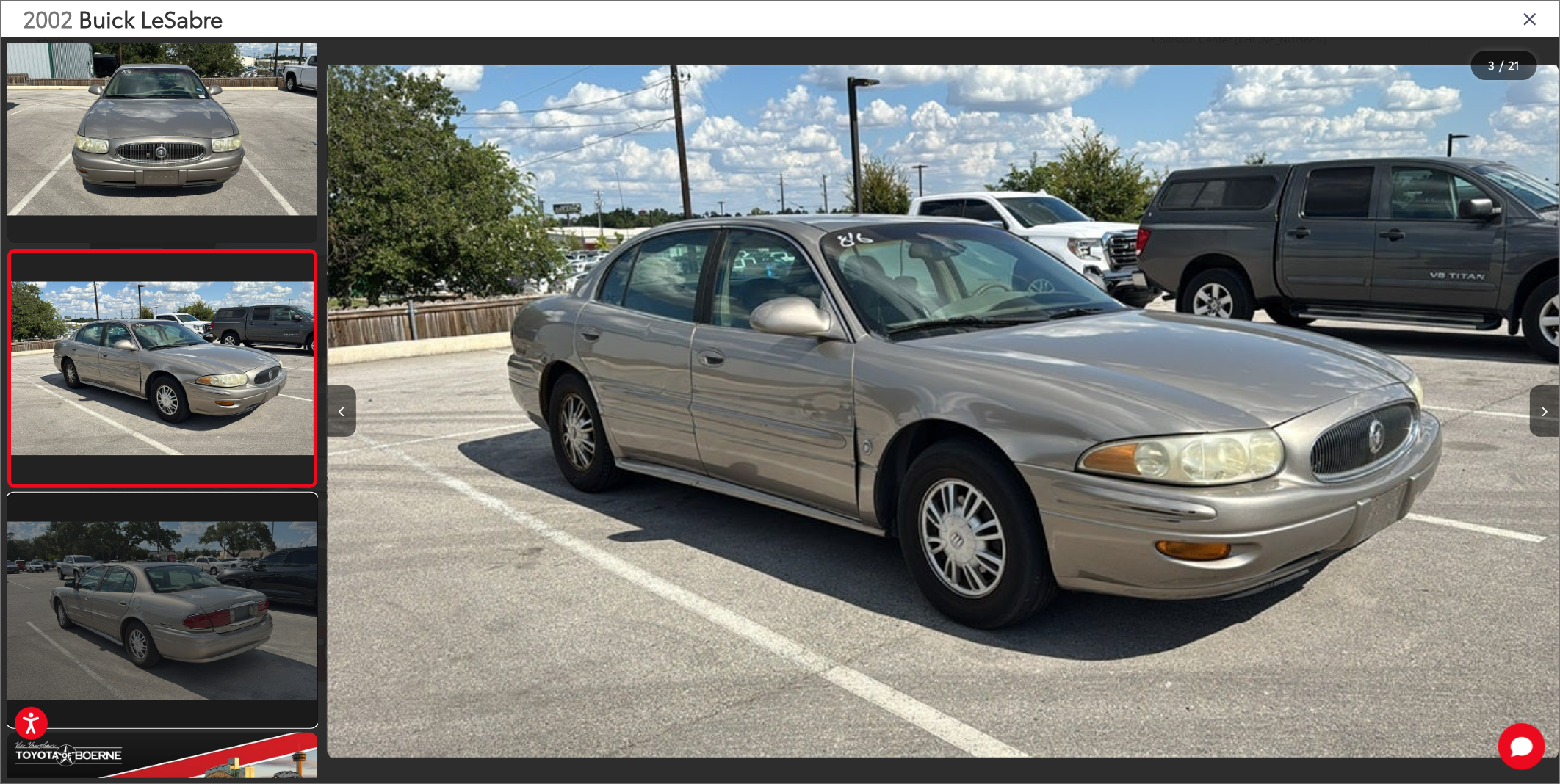
click at [91, 630] on link at bounding box center [162, 610] width 310 height 232
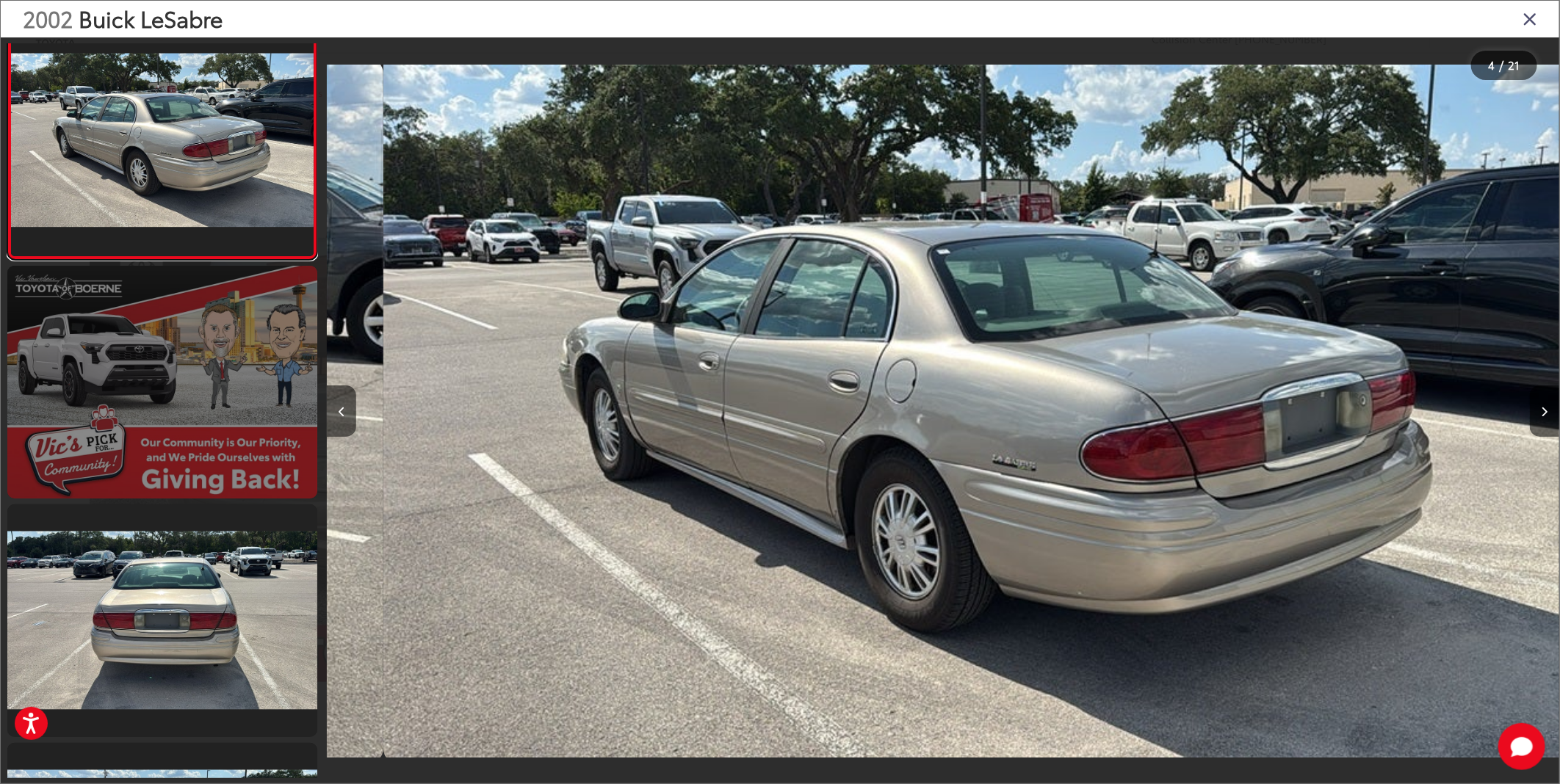
scroll to position [0, 3696]
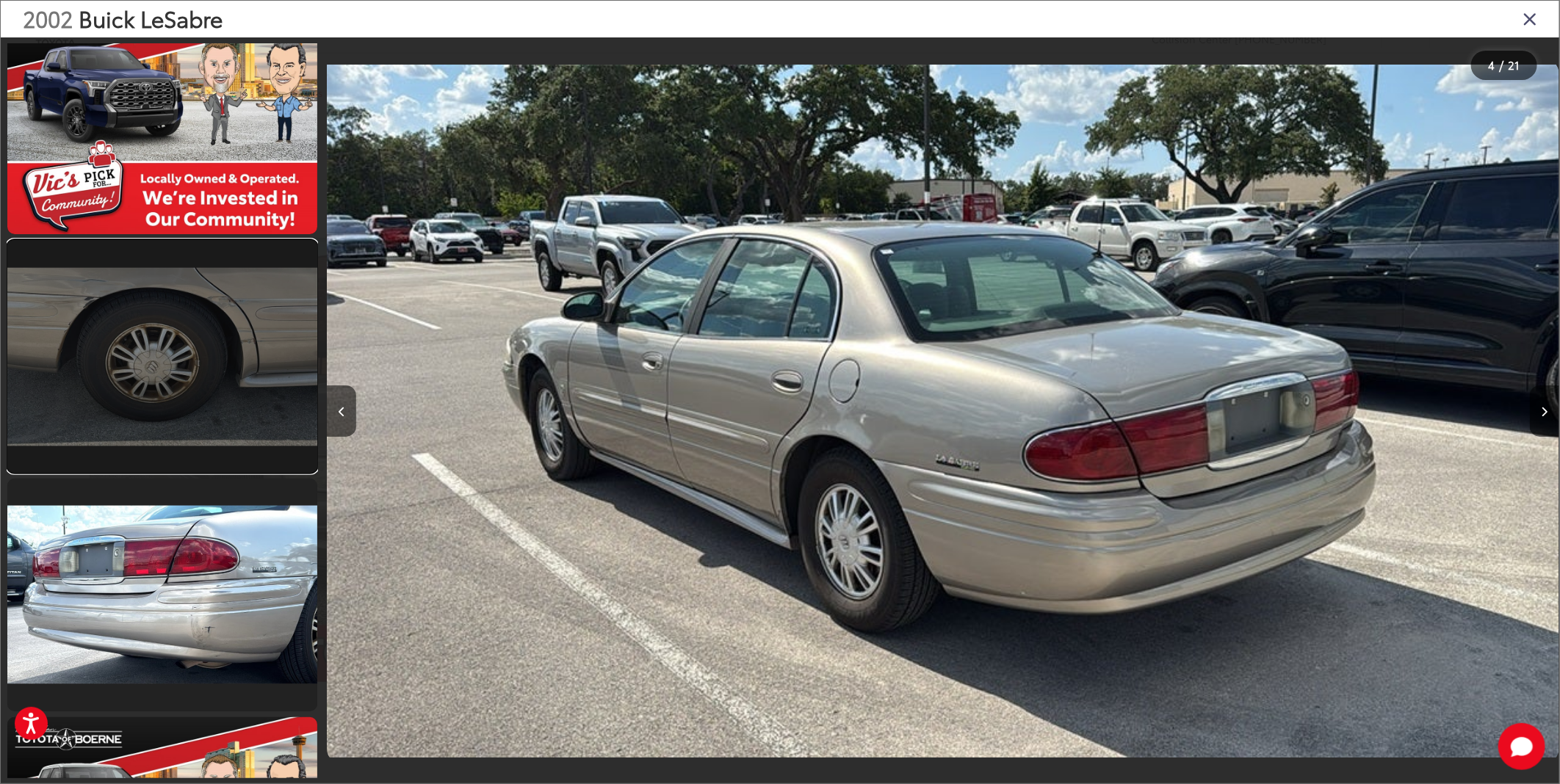
click at [206, 415] on link at bounding box center [162, 356] width 310 height 232
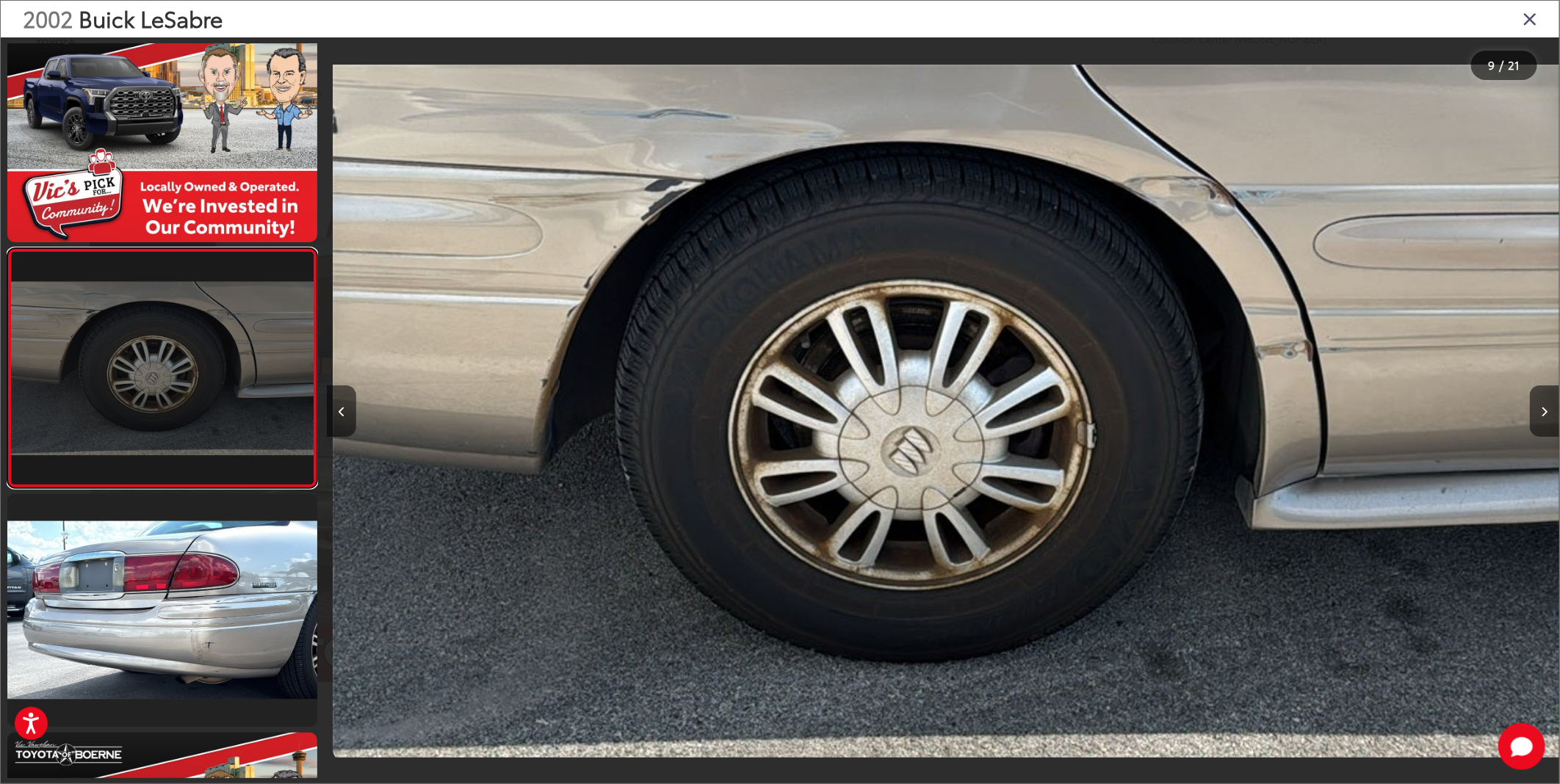
scroll to position [0, 9857]
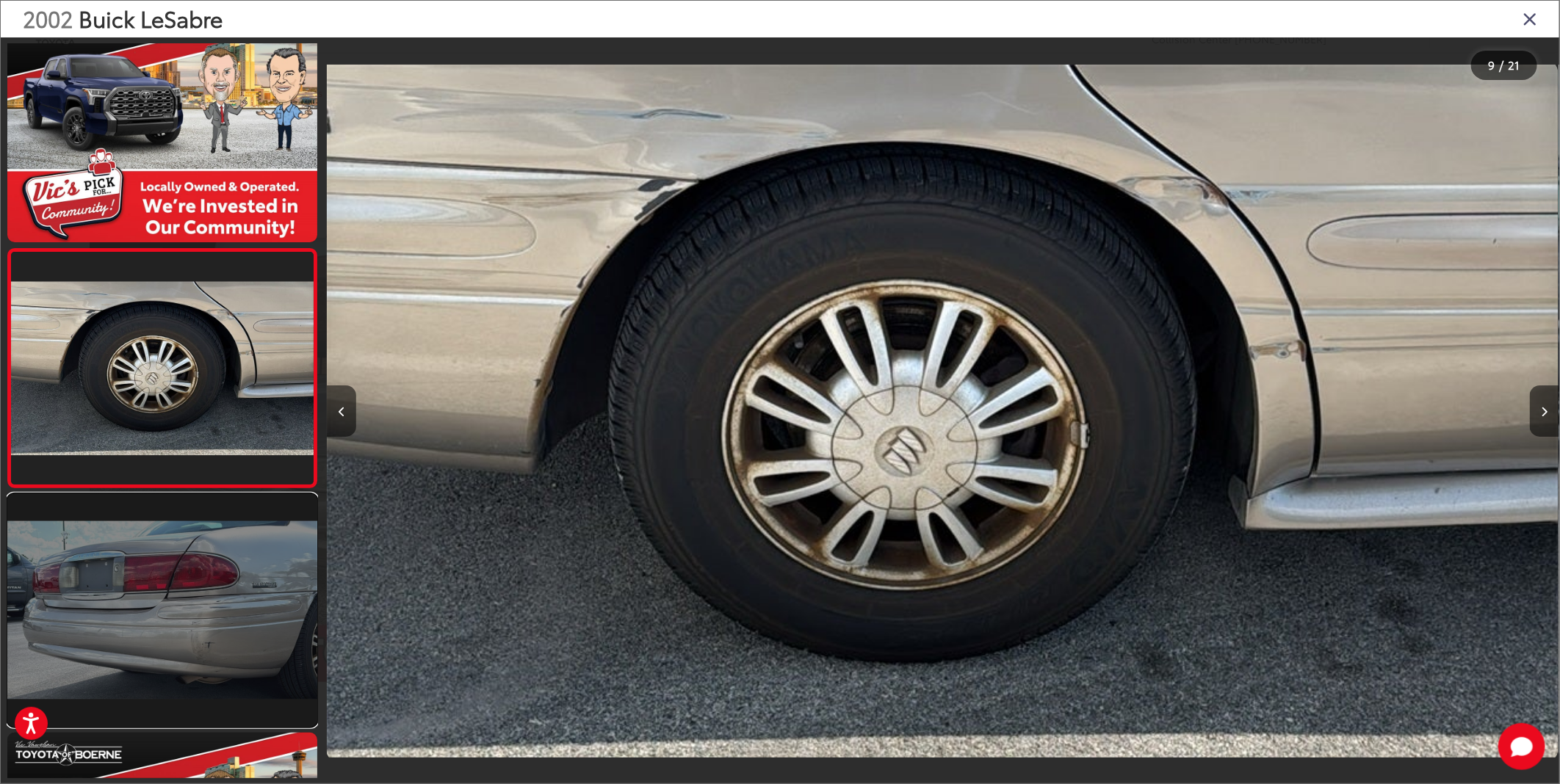
click at [176, 549] on link at bounding box center [162, 610] width 310 height 232
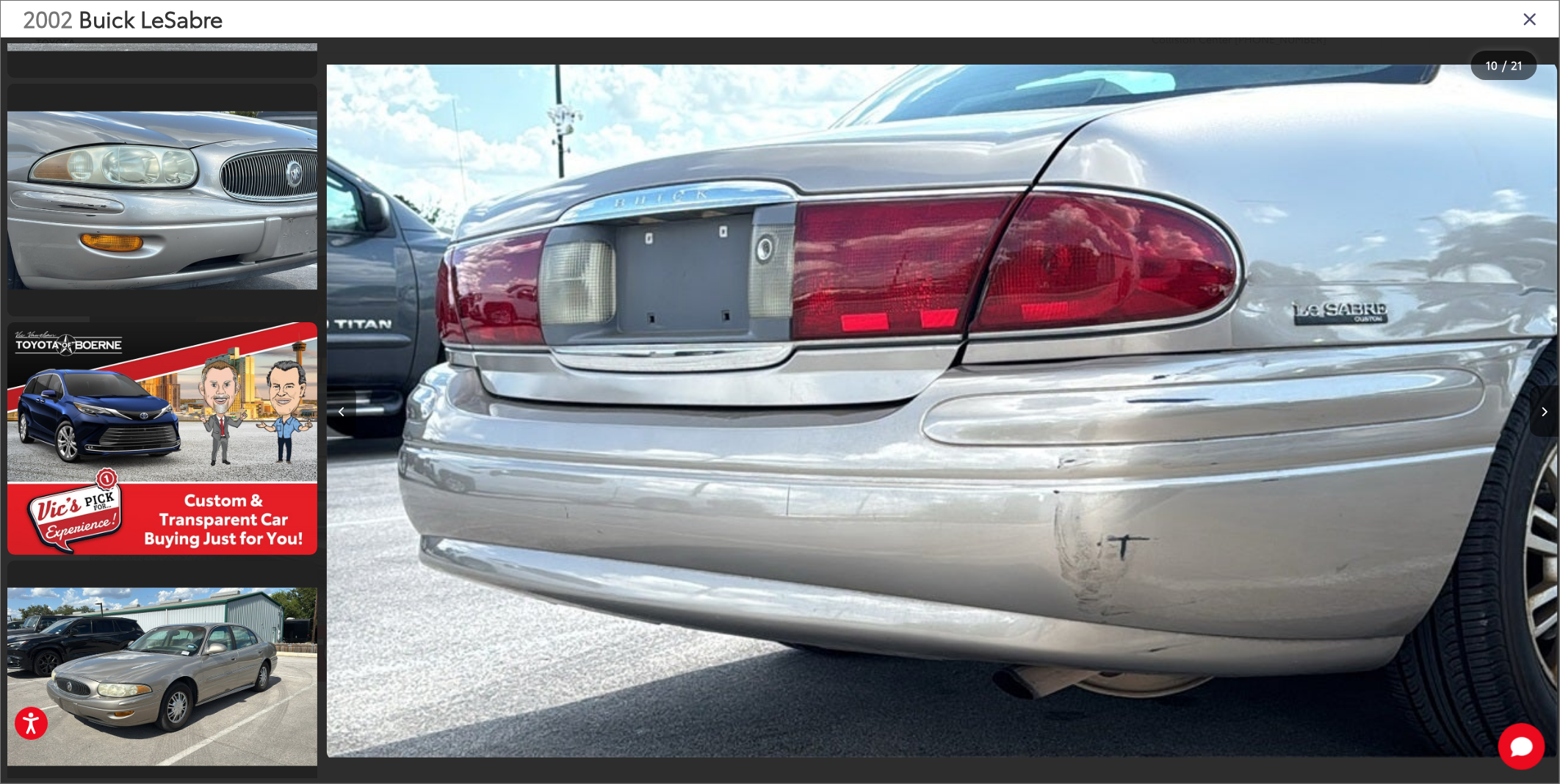
scroll to position [3166, 0]
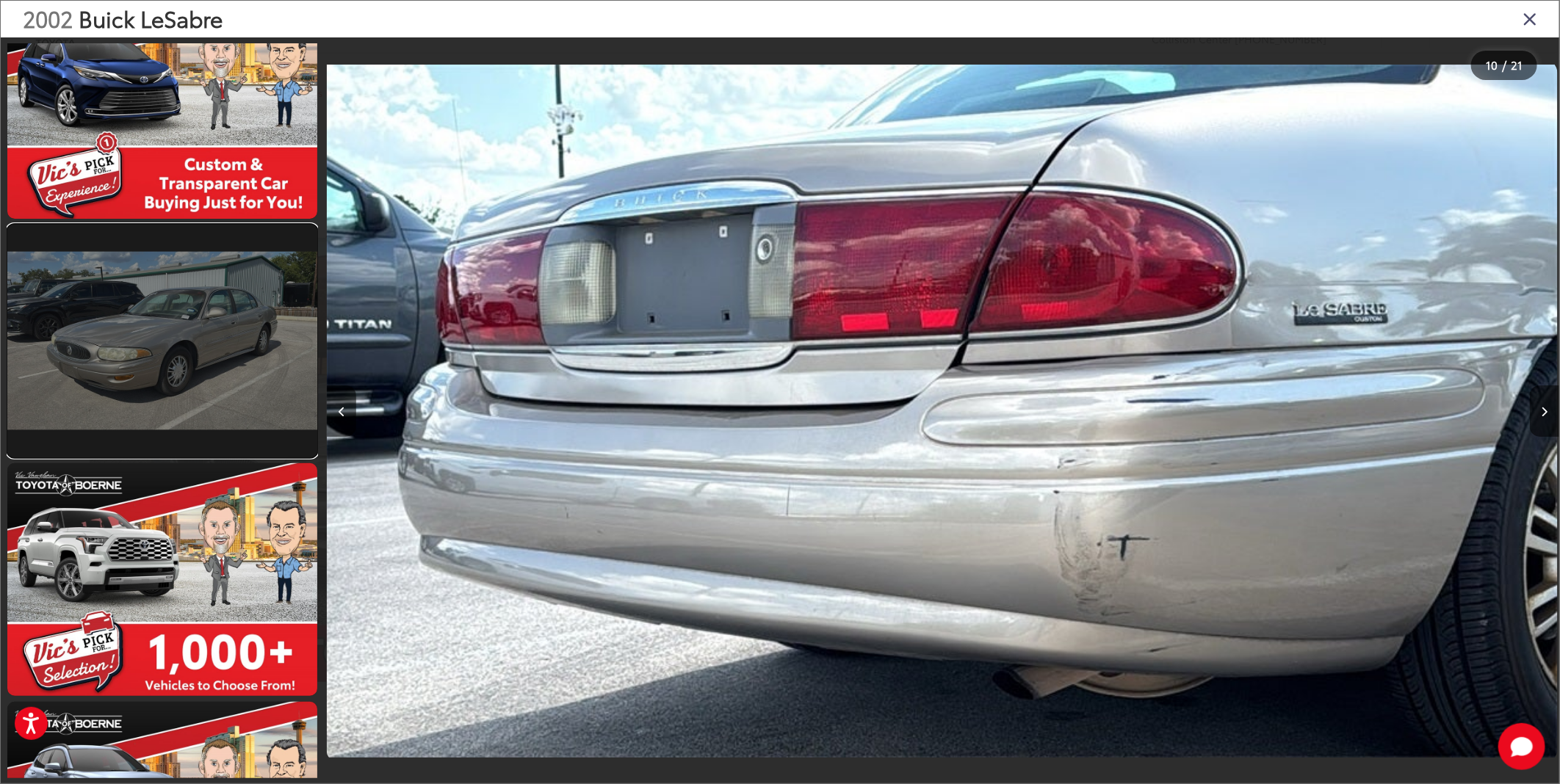
click at [190, 376] on link at bounding box center [162, 341] width 310 height 232
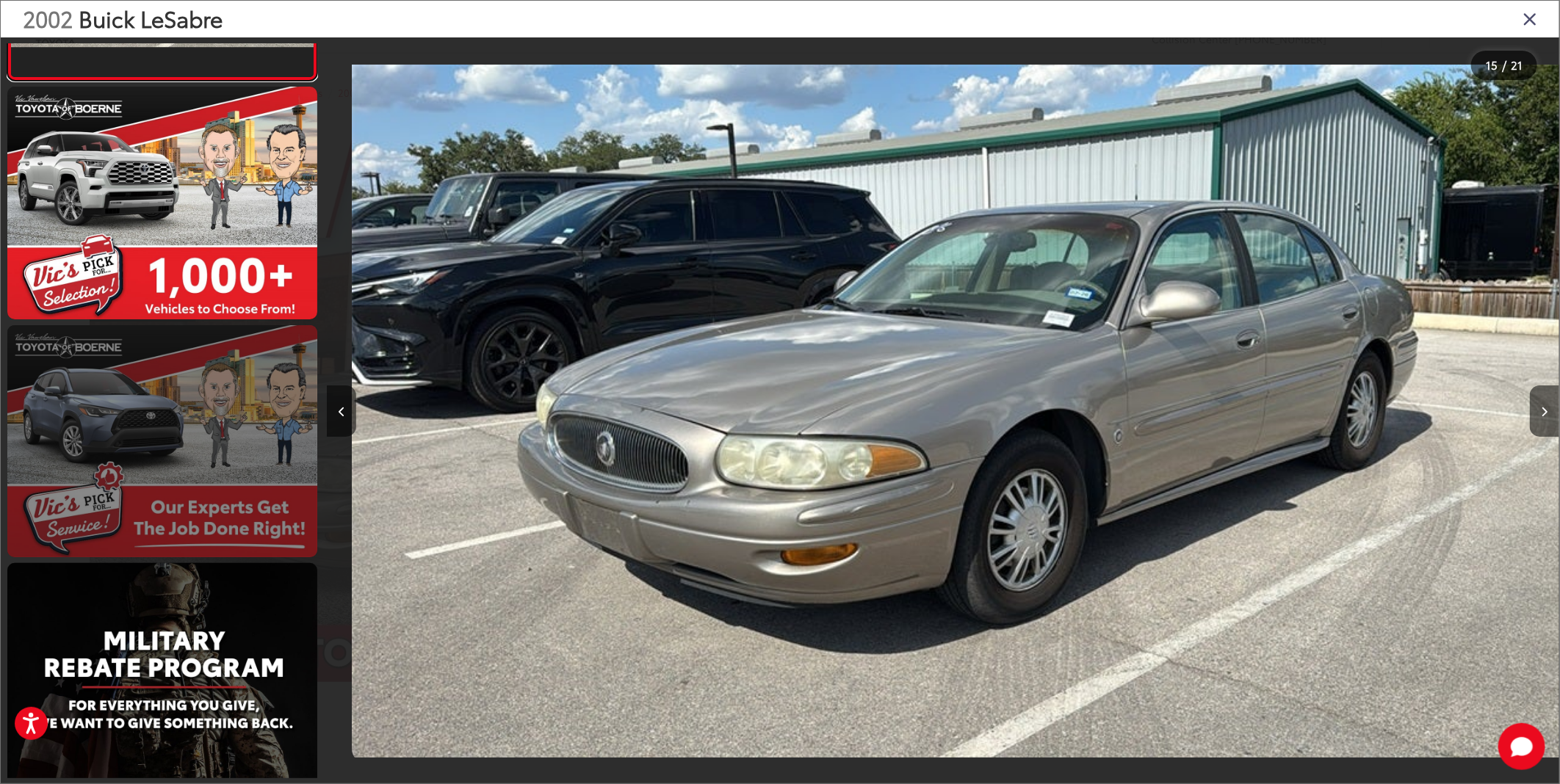
scroll to position [0, 0]
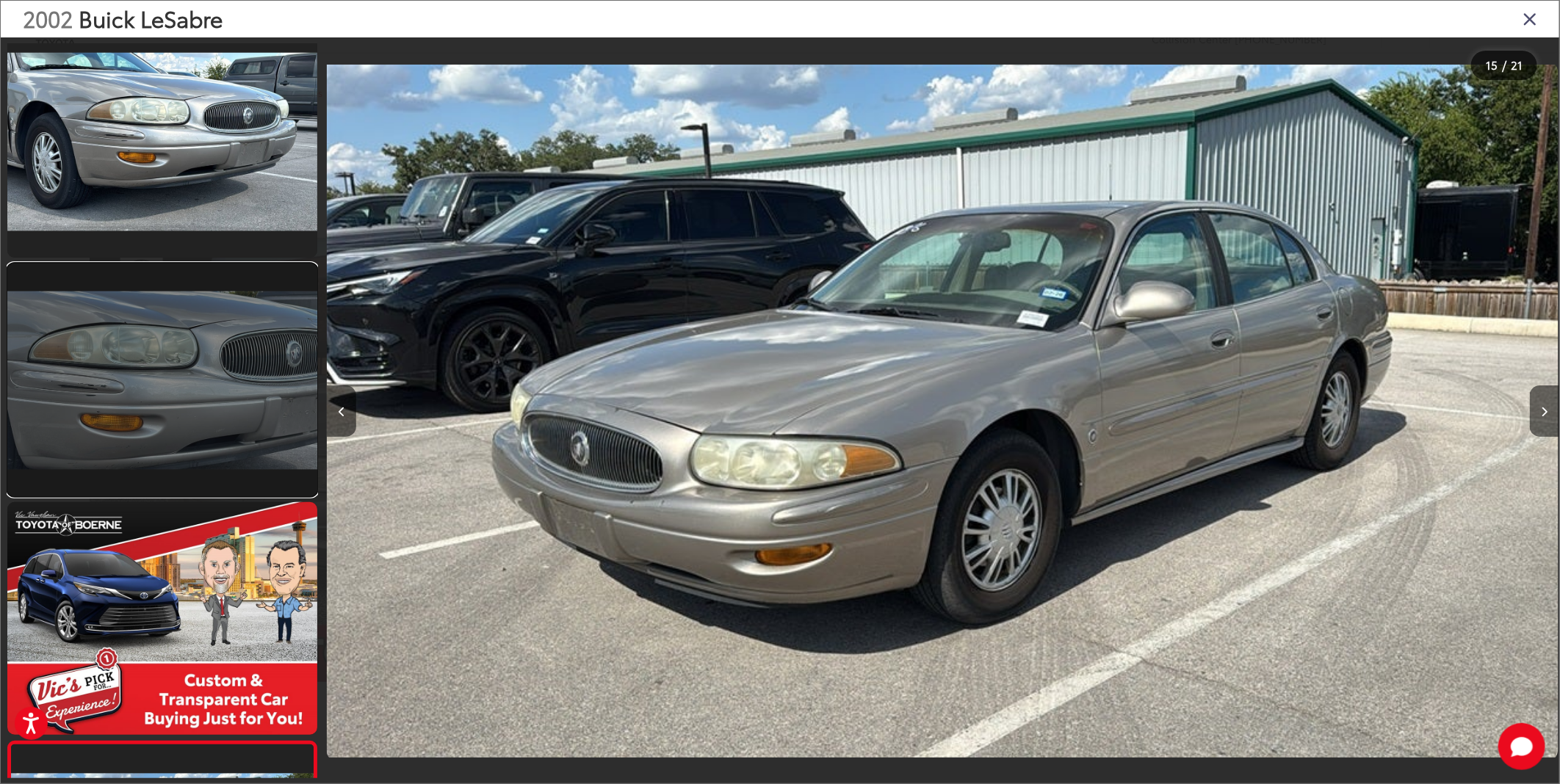
click at [256, 369] on link at bounding box center [162, 380] width 310 height 232
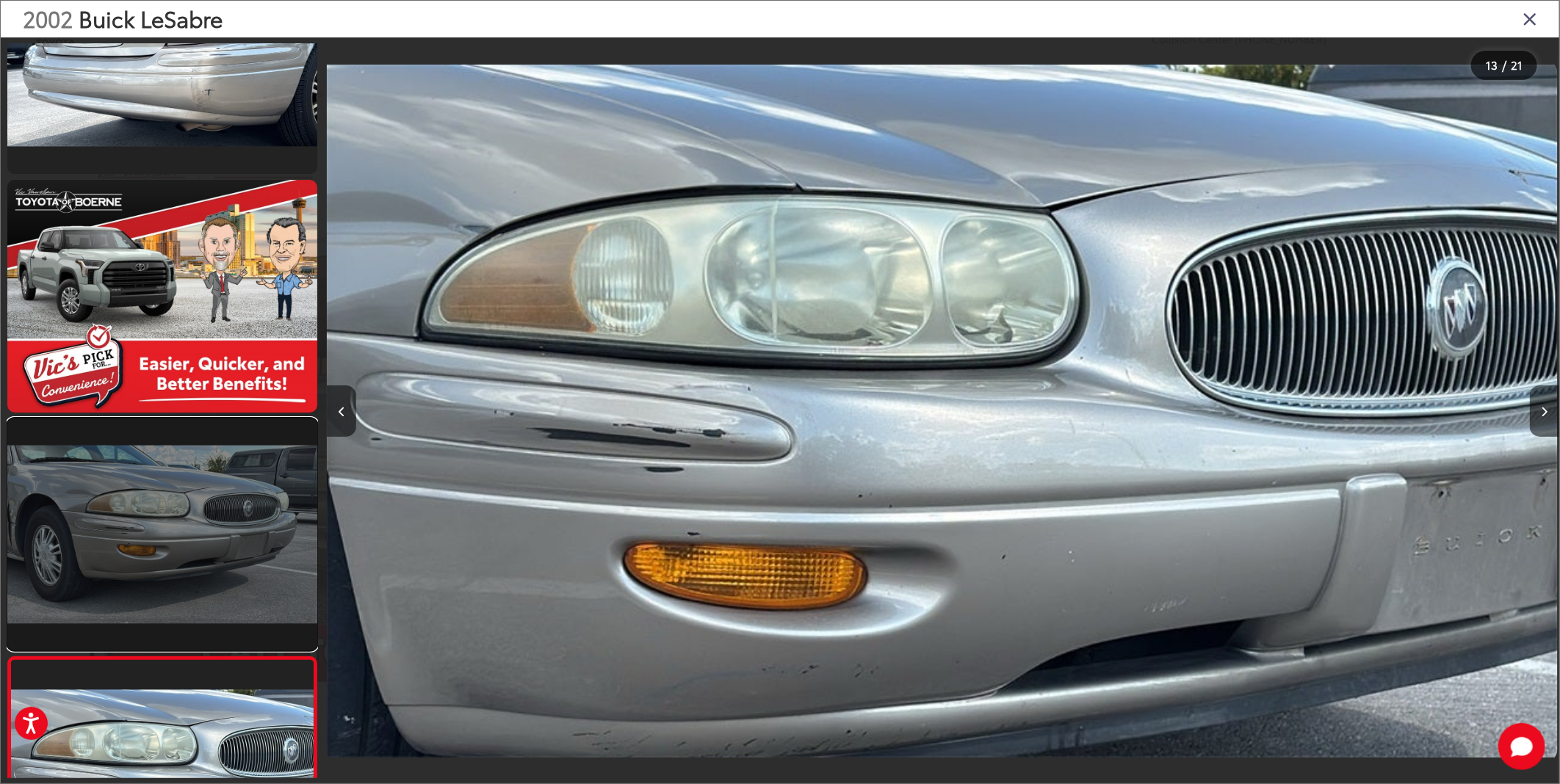
click at [203, 547] on link at bounding box center [162, 535] width 310 height 232
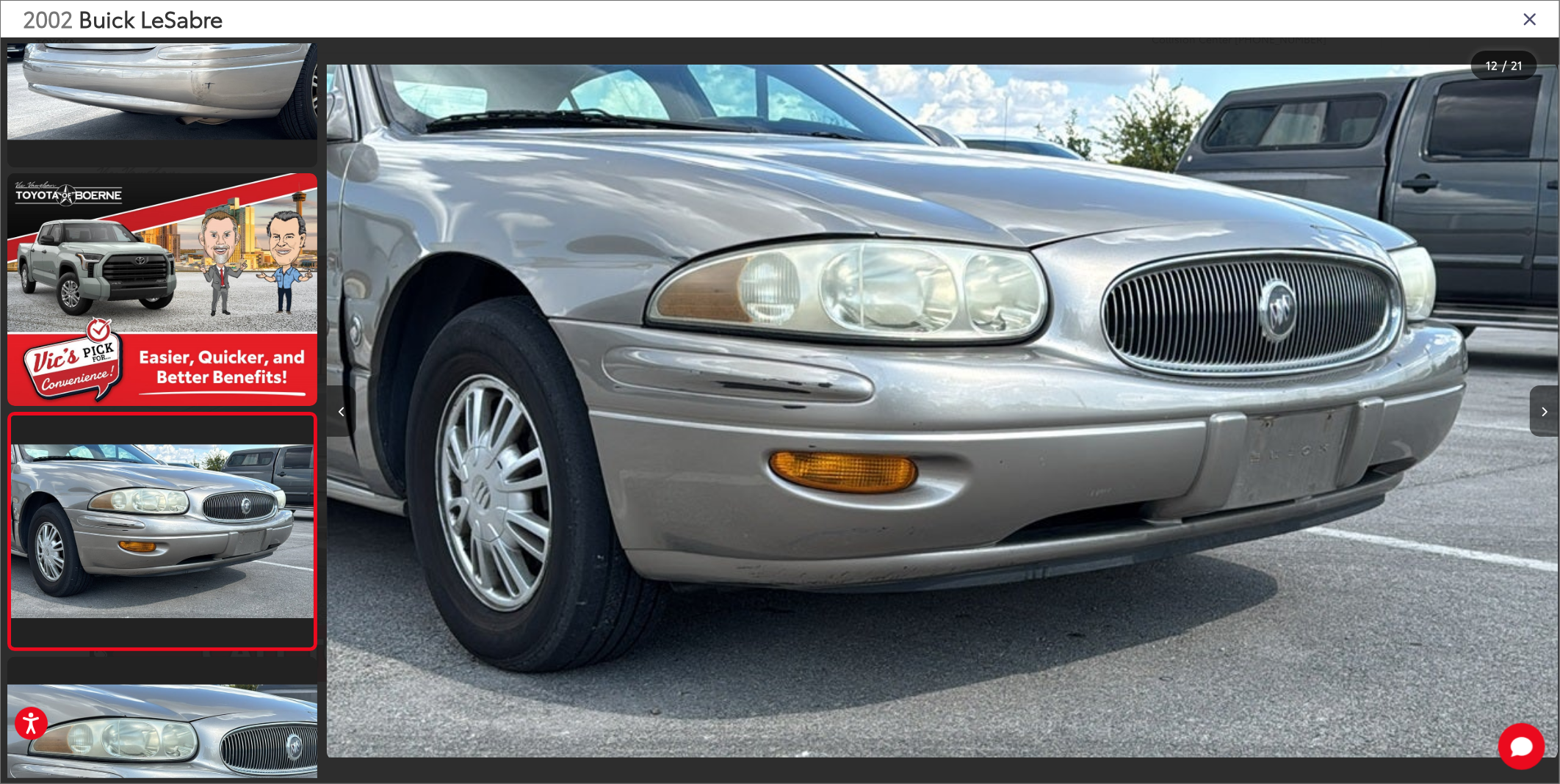
drag, startPoint x: 561, startPoint y: 481, endPoint x: 368, endPoint y: 551, distance: 205.3
click at [368, 551] on div at bounding box center [480, 411] width 308 height 748
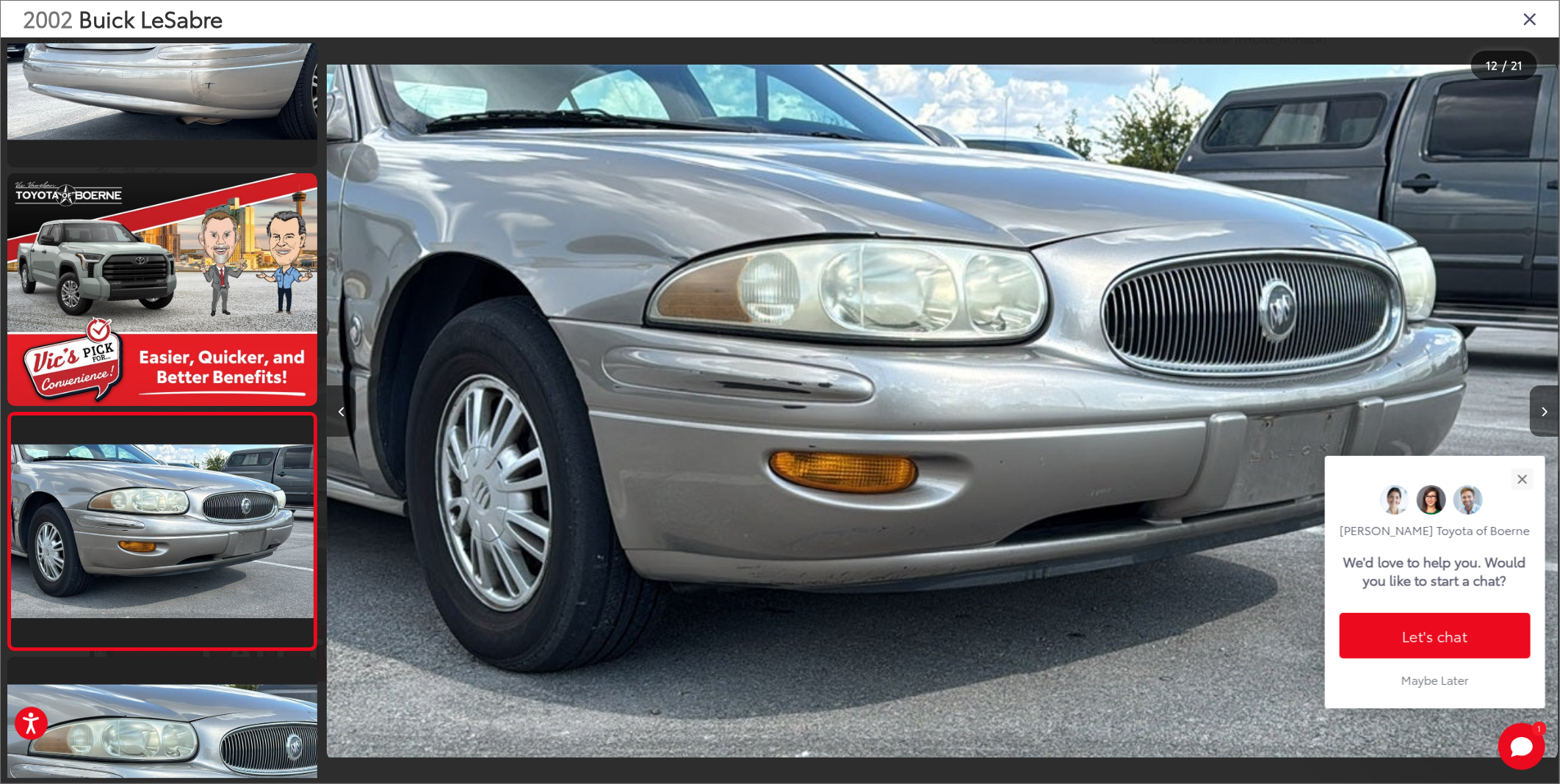
click at [1530, 25] on icon "Close gallery" at bounding box center [1529, 18] width 15 height 19
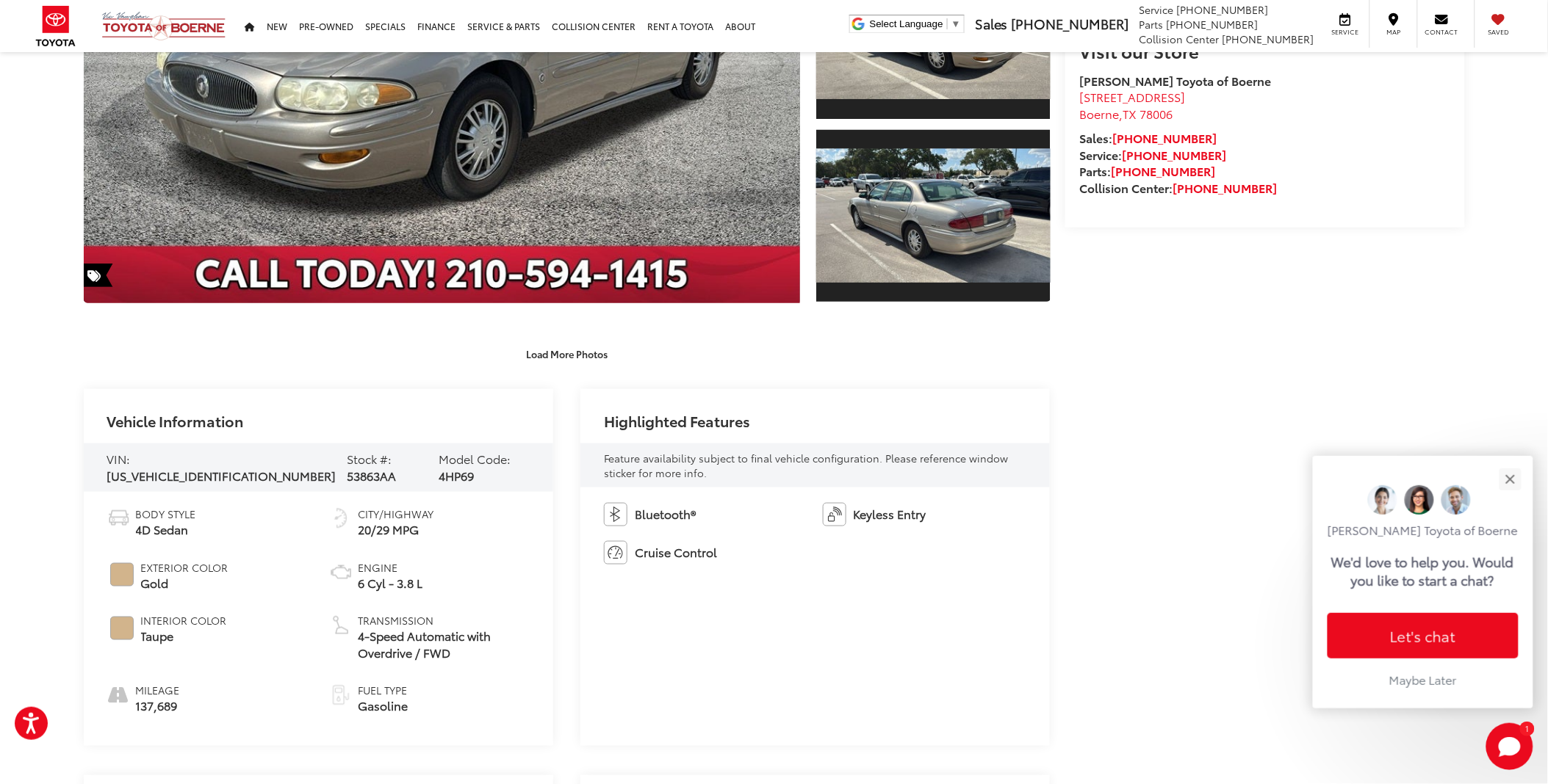
scroll to position [407, 0]
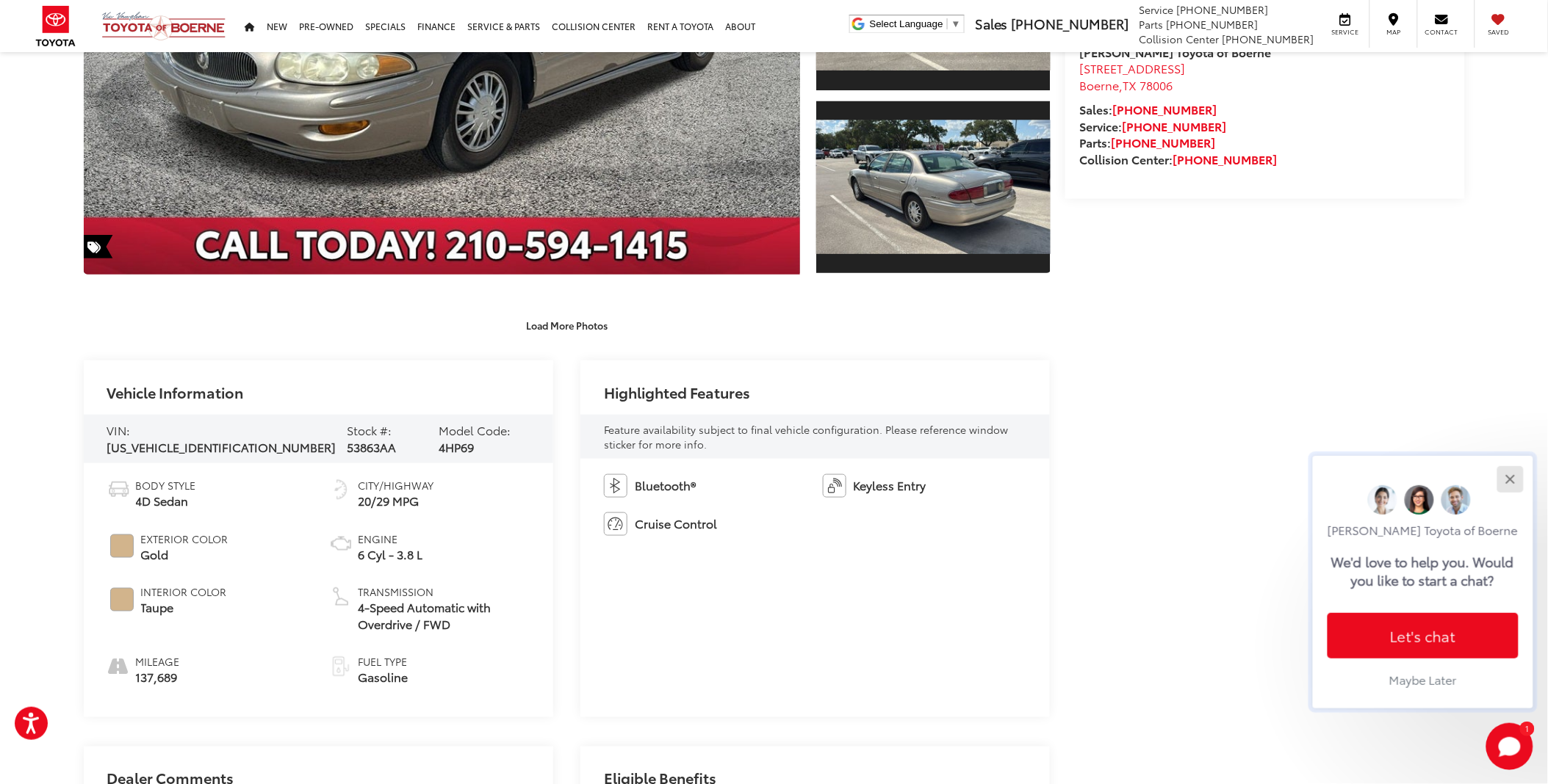
drag, startPoint x: 1508, startPoint y: 482, endPoint x: 1496, endPoint y: 487, distance: 13.0
click at [1508, 482] on div "Close" at bounding box center [1510, 479] width 10 height 10
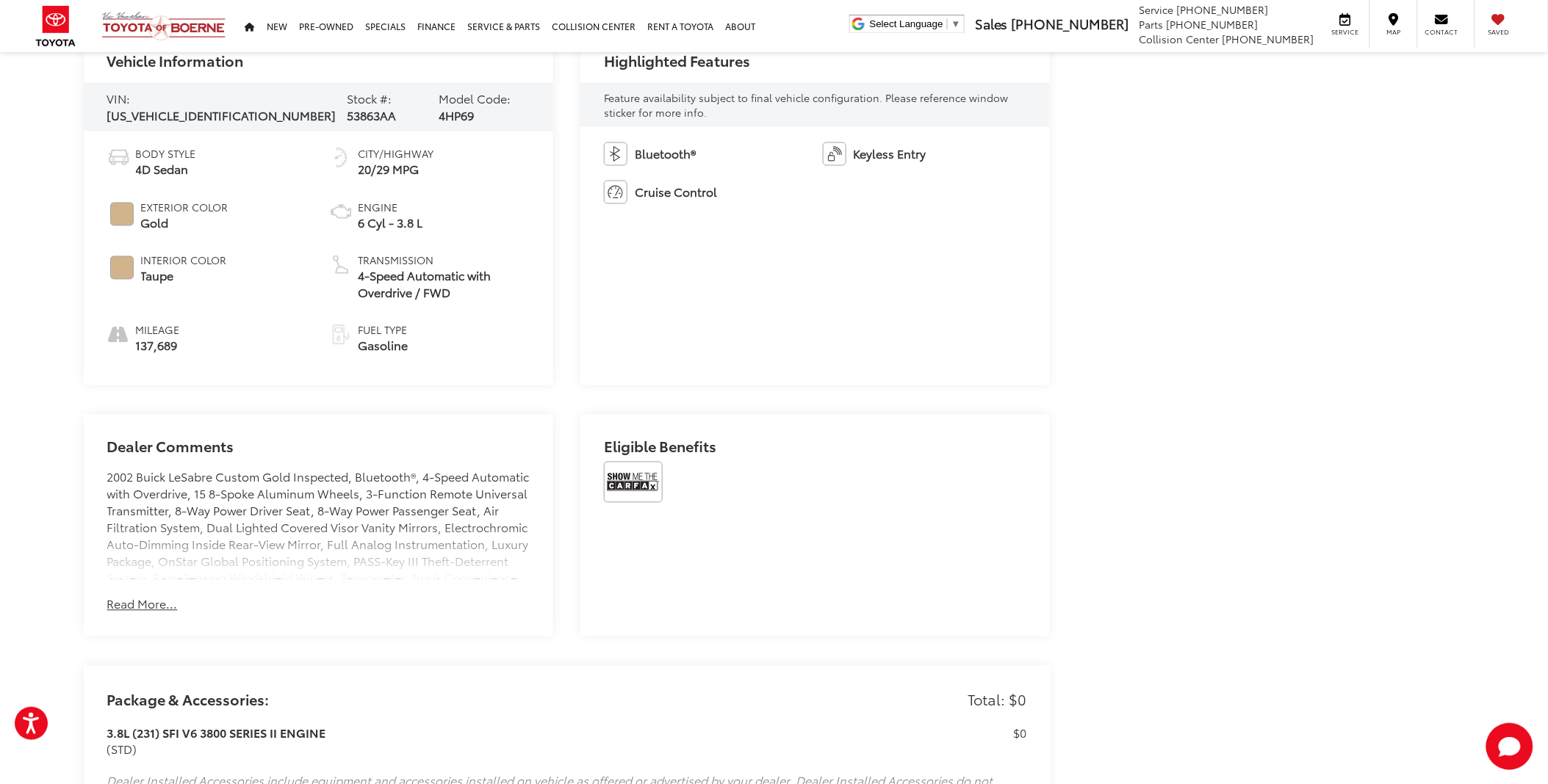
scroll to position [816, 0]
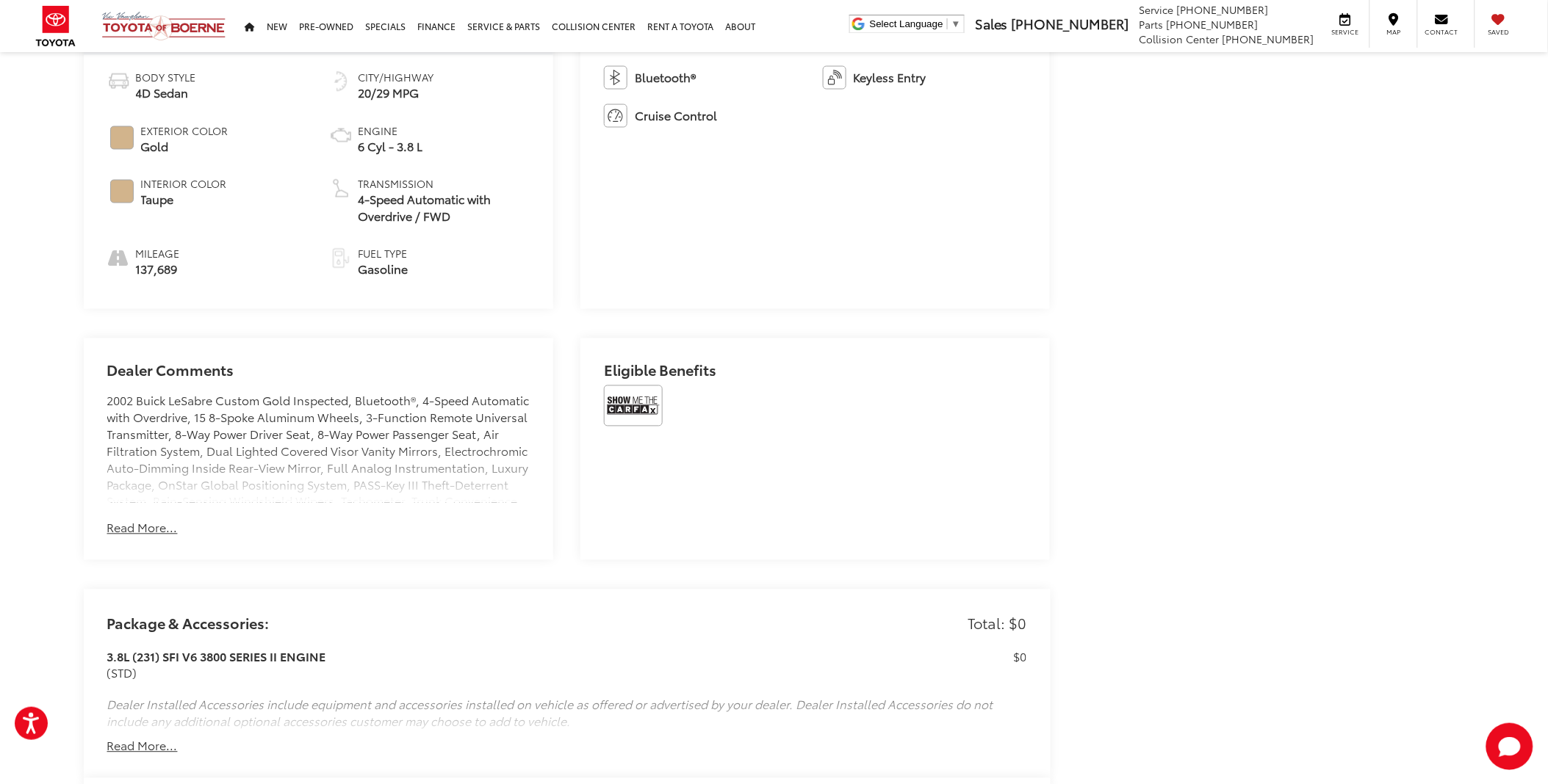
click at [151, 531] on button "Read More..." at bounding box center [143, 528] width 71 height 16
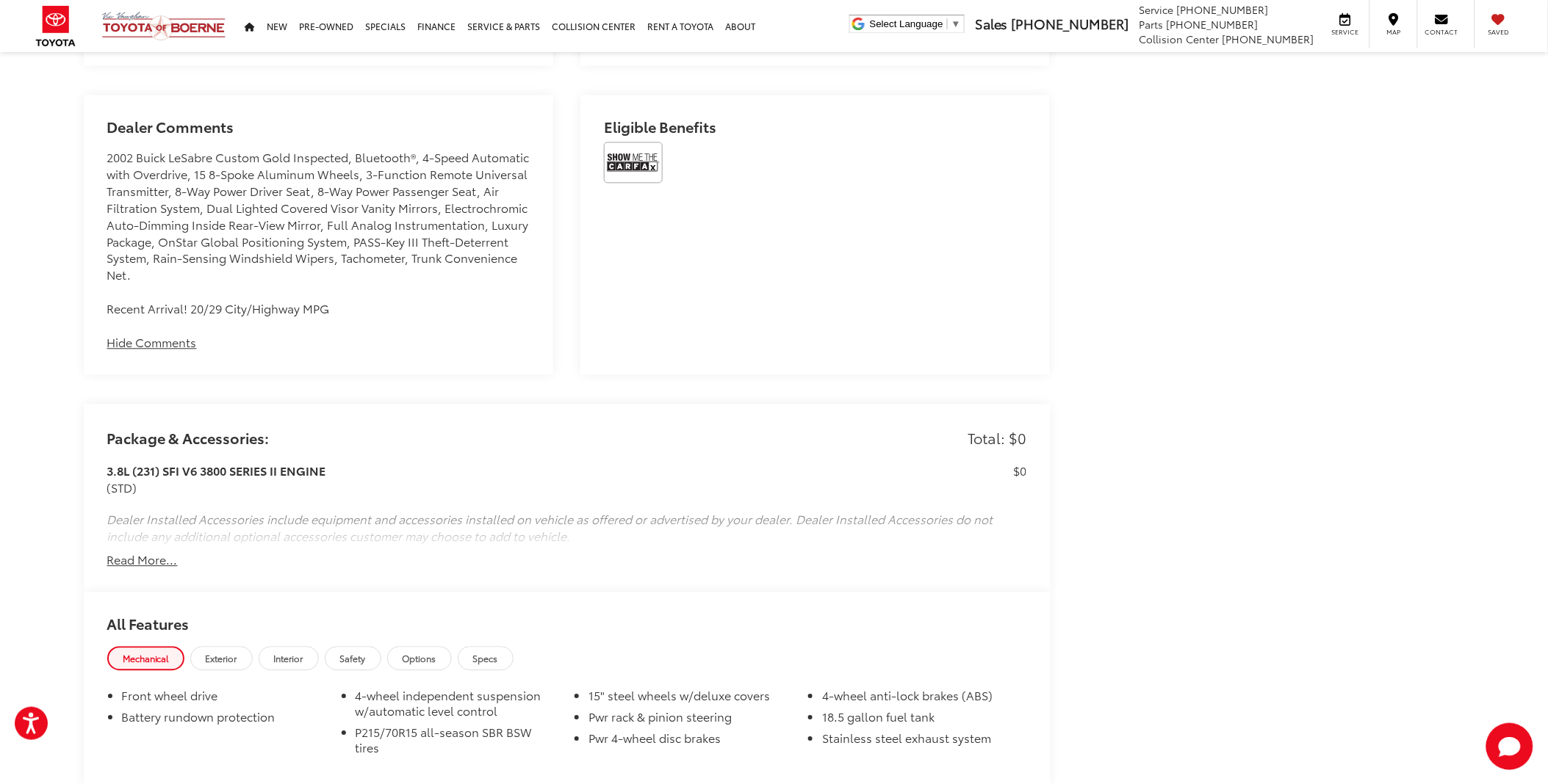
scroll to position [1060, 0]
click at [151, 552] on button "Read More..." at bounding box center [143, 559] width 71 height 16
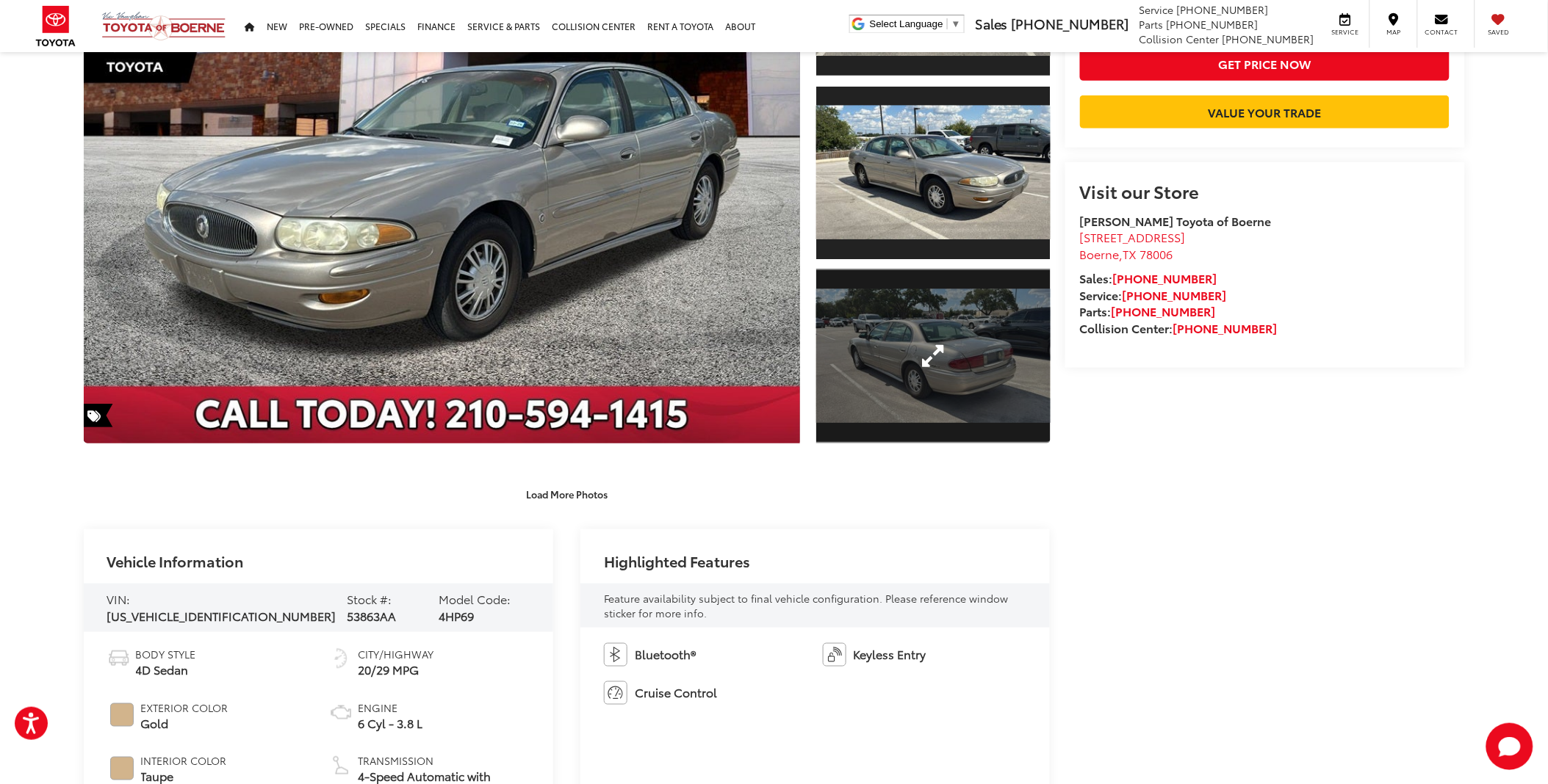
scroll to position [213, 0]
